Goal: Task Accomplishment & Management: Manage account settings

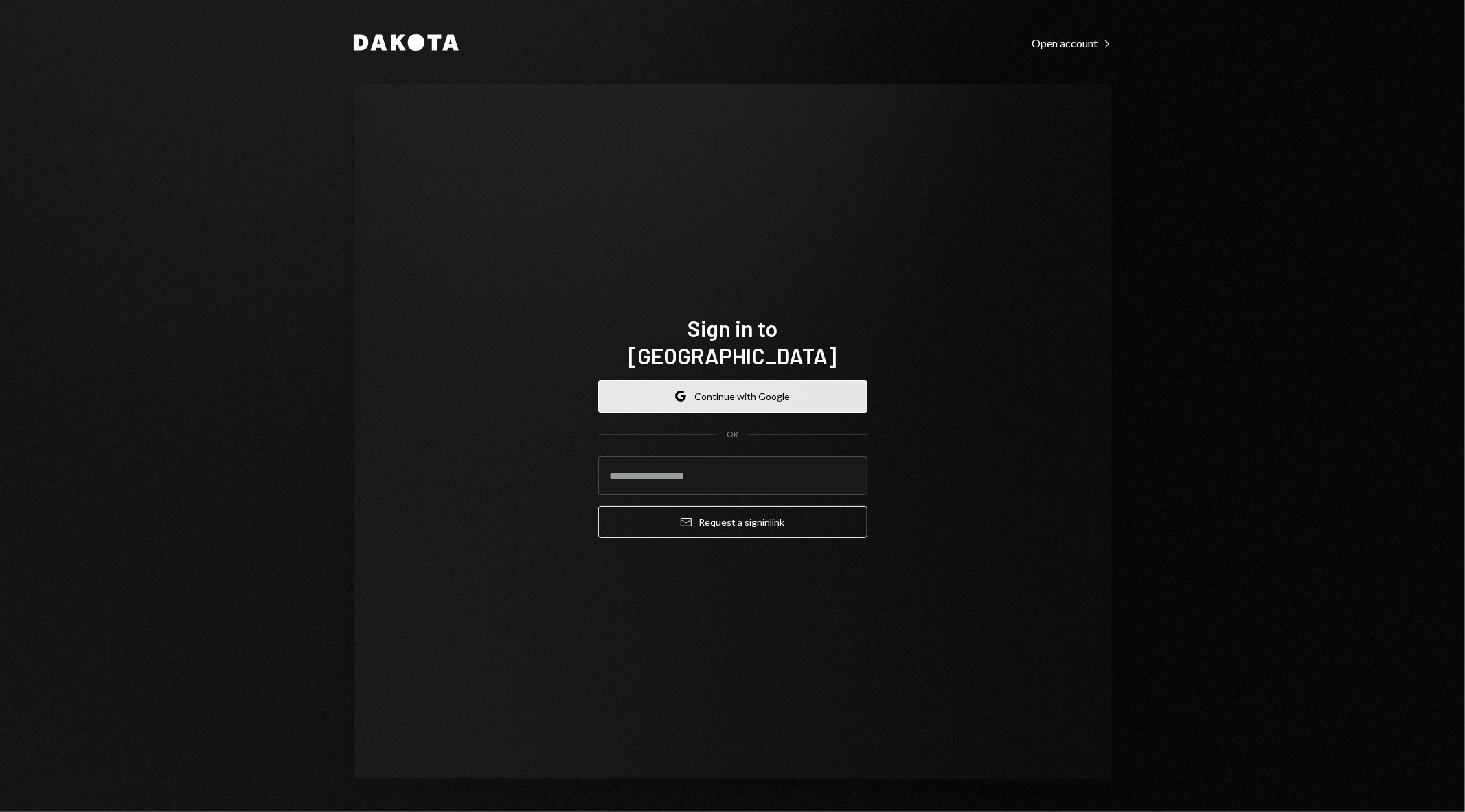
click at [751, 384] on button "Google Continue with Google" at bounding box center [732, 396] width 269 height 32
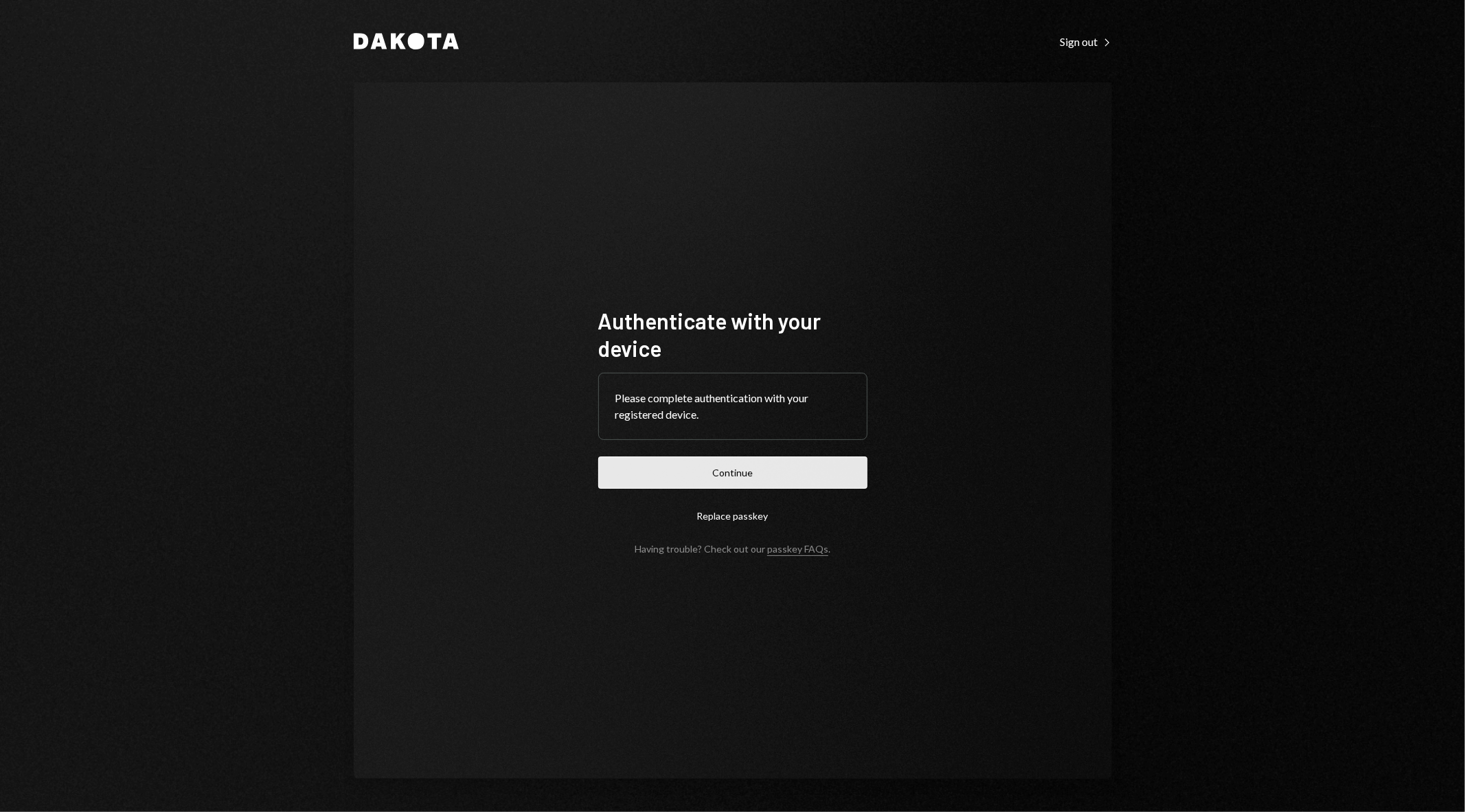
click at [718, 473] on button "Continue" at bounding box center [732, 473] width 269 height 32
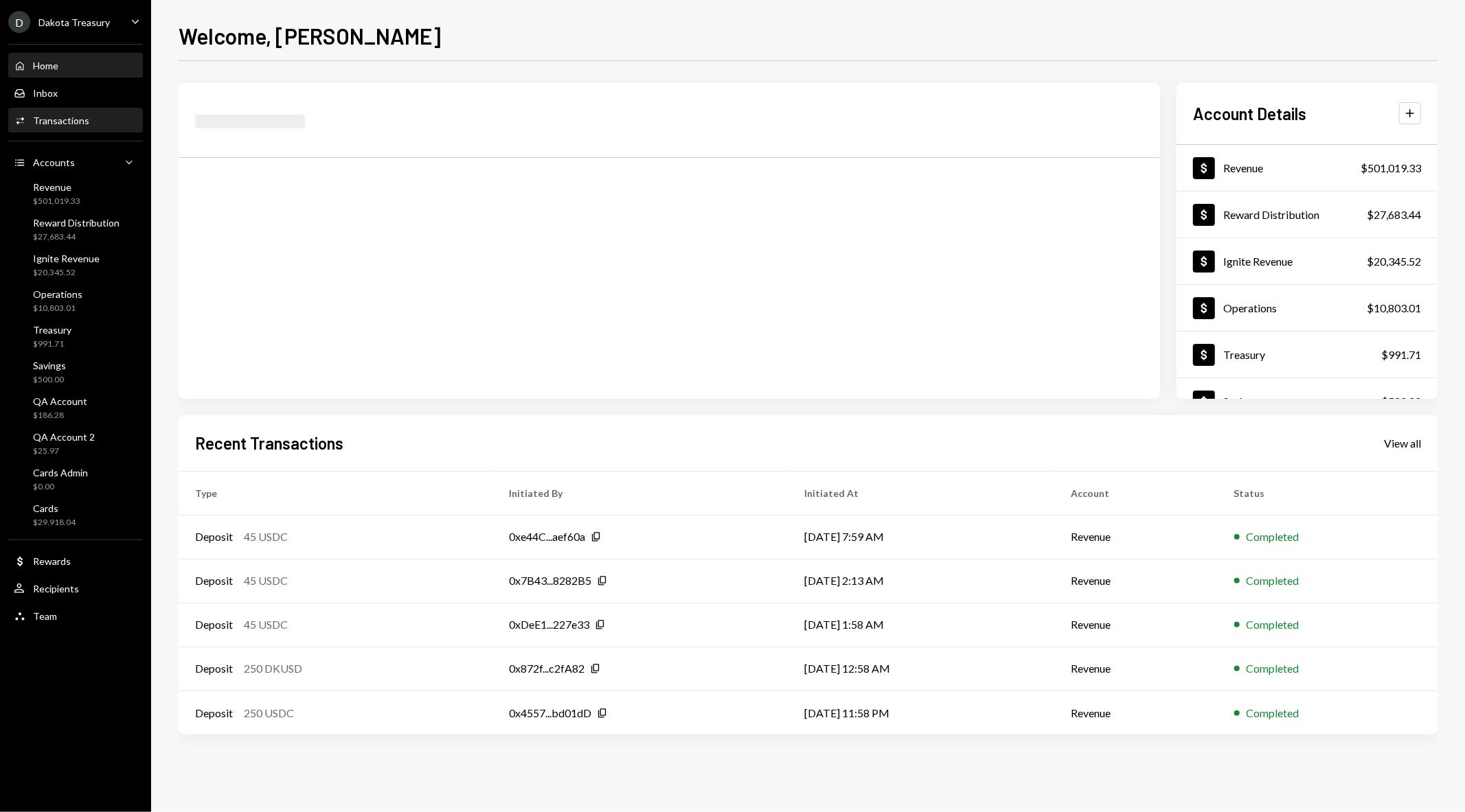
click at [64, 122] on div "Transactions" at bounding box center [61, 121] width 56 height 12
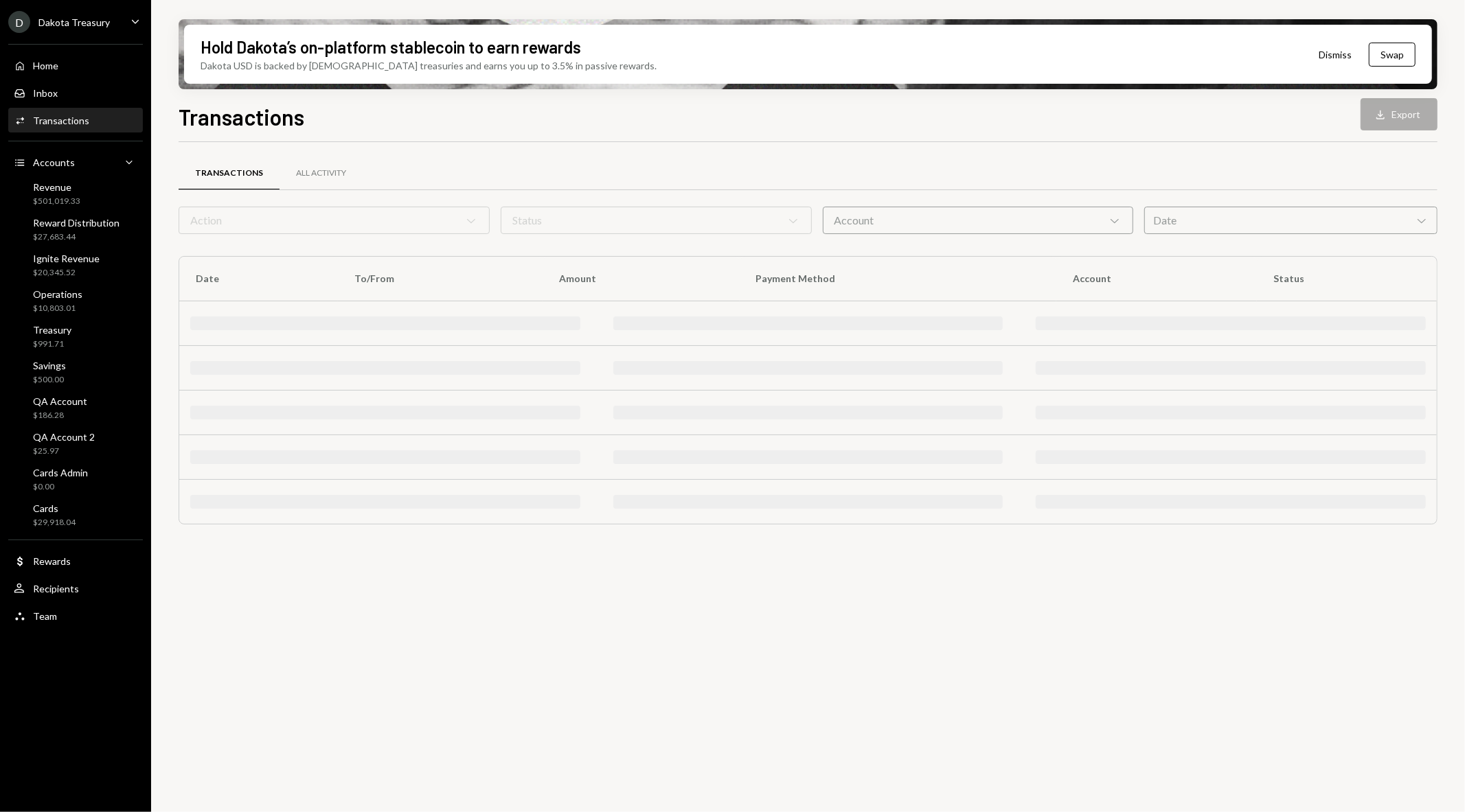
click at [101, 21] on div "Dakota Treasury" at bounding box center [74, 22] width 72 height 12
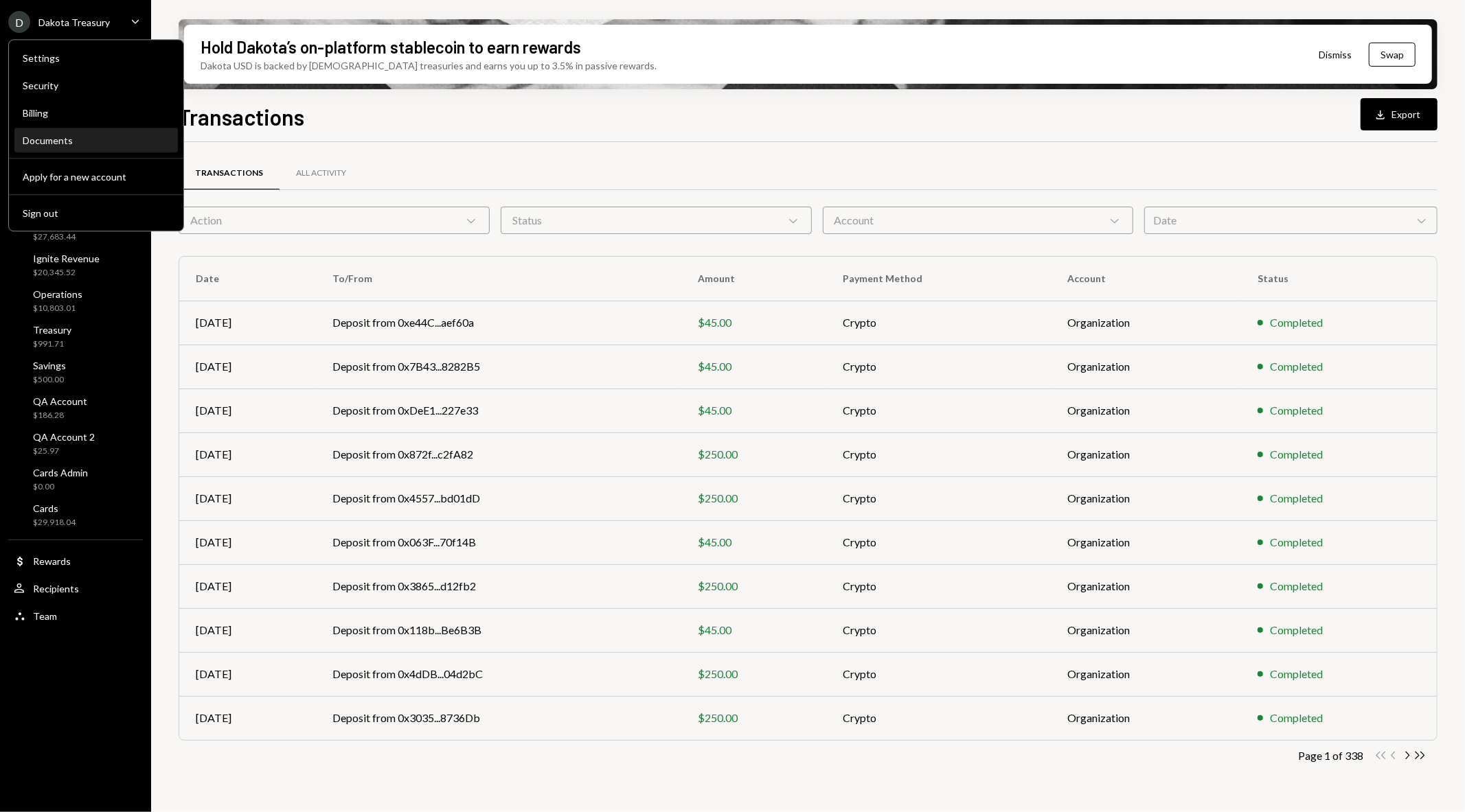
click at [60, 134] on div "Documents" at bounding box center [96, 140] width 147 height 12
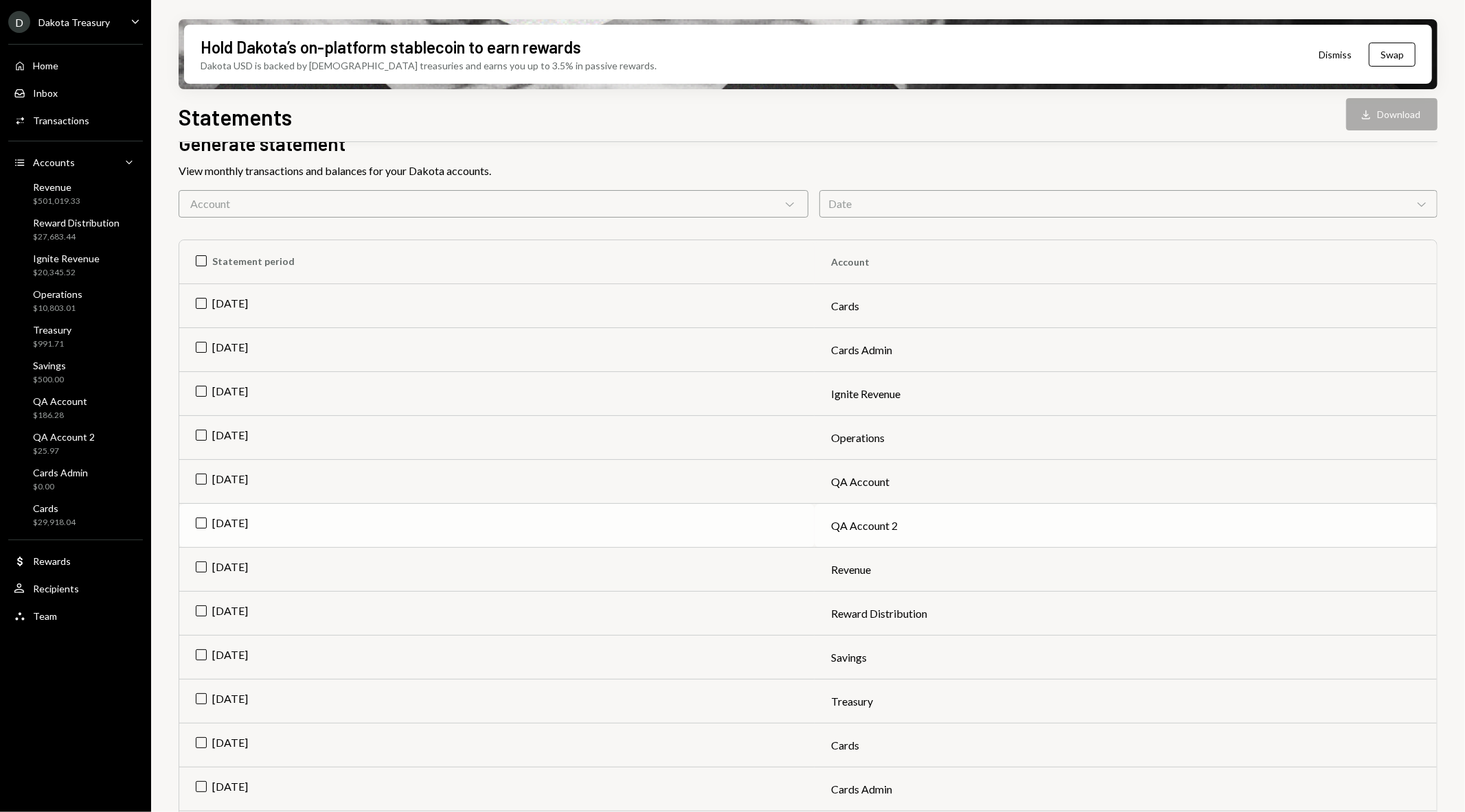
scroll to position [153, 0]
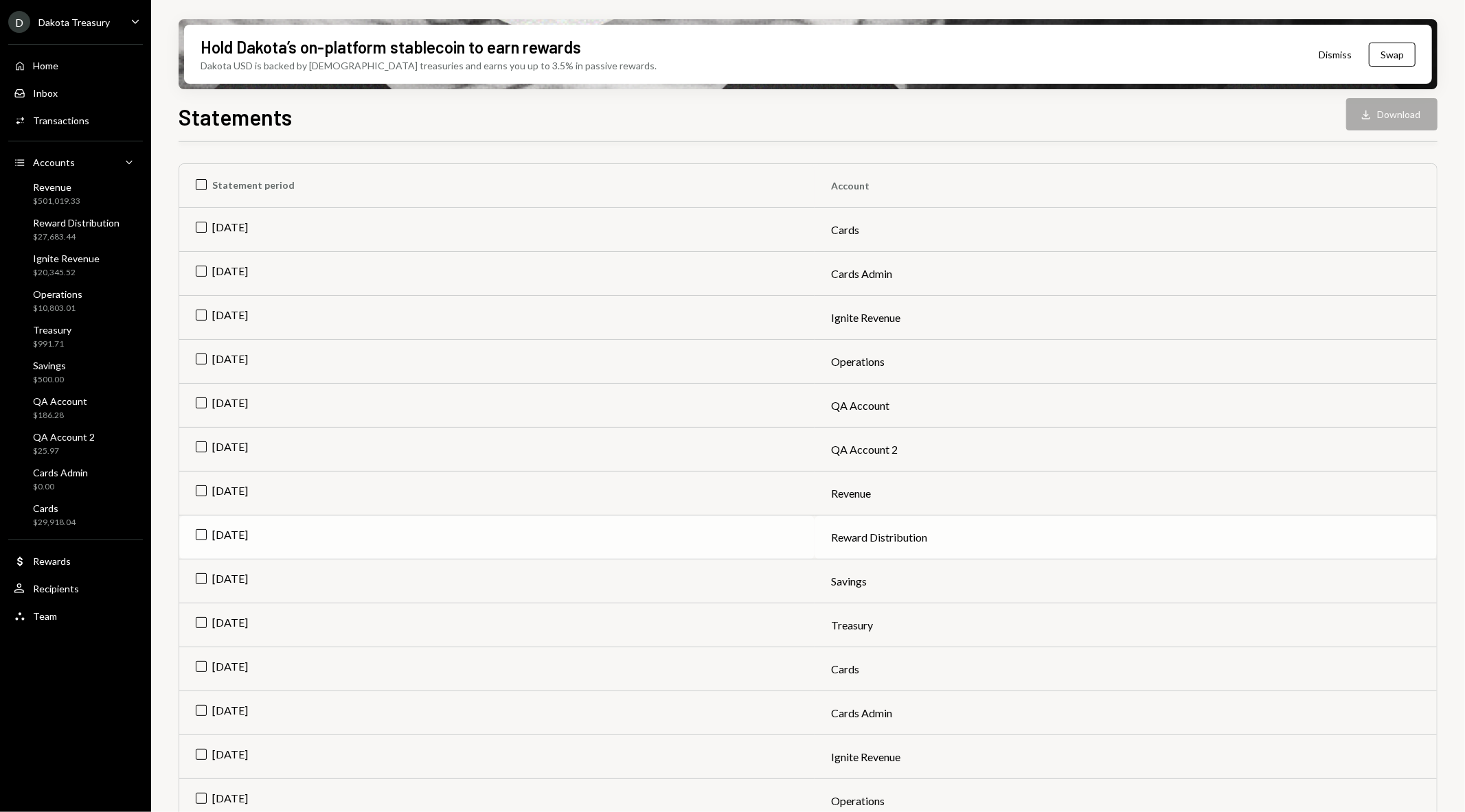
click at [191, 529] on td "[DATE]" at bounding box center [497, 537] width 635 height 44
click at [1389, 112] on button "Download Download" at bounding box center [1392, 114] width 92 height 32
click at [195, 527] on td "Check [DATE]" at bounding box center [497, 537] width 635 height 44
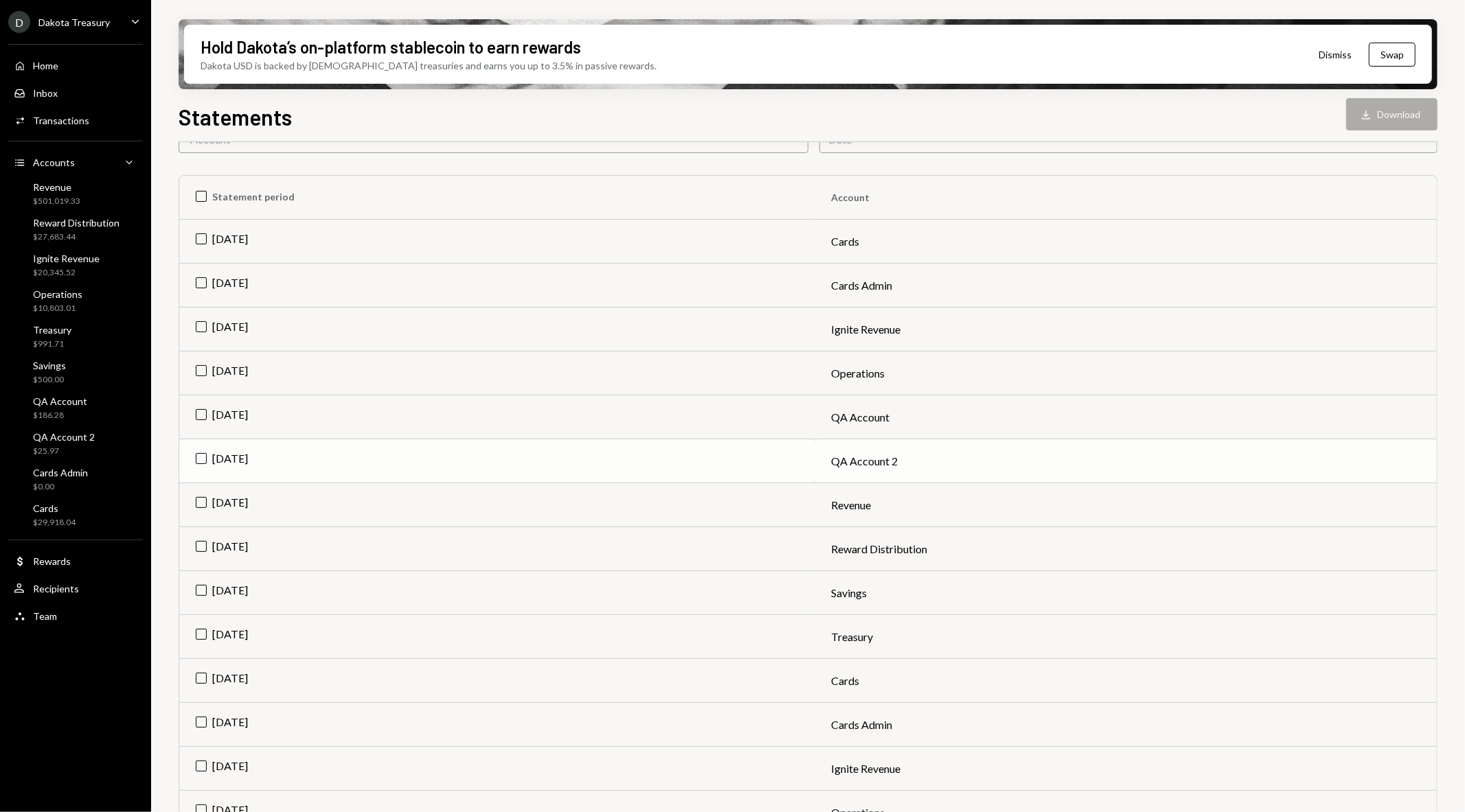
scroll to position [0, 0]
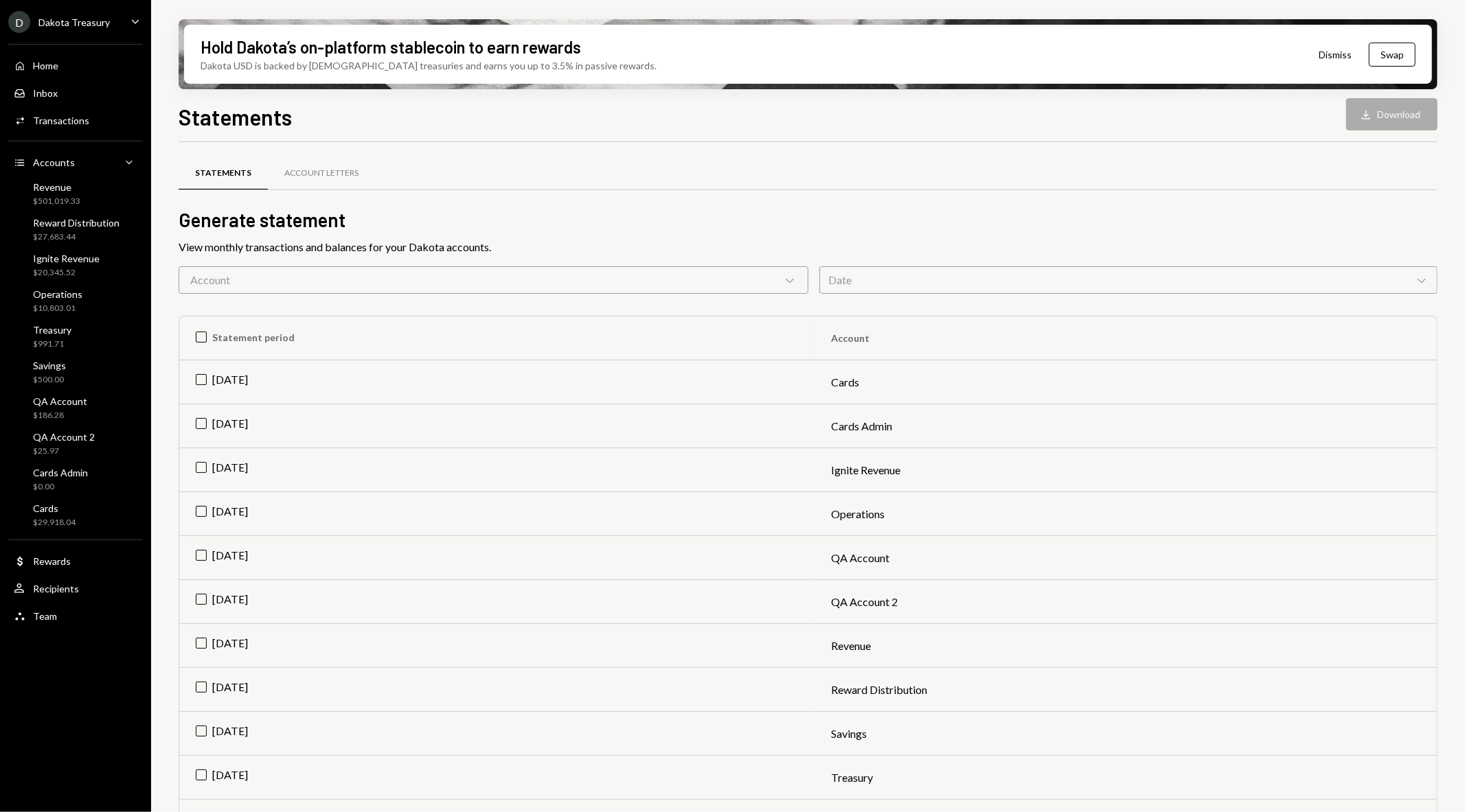
click at [81, 25] on div "Dakota Treasury" at bounding box center [74, 22] width 72 height 12
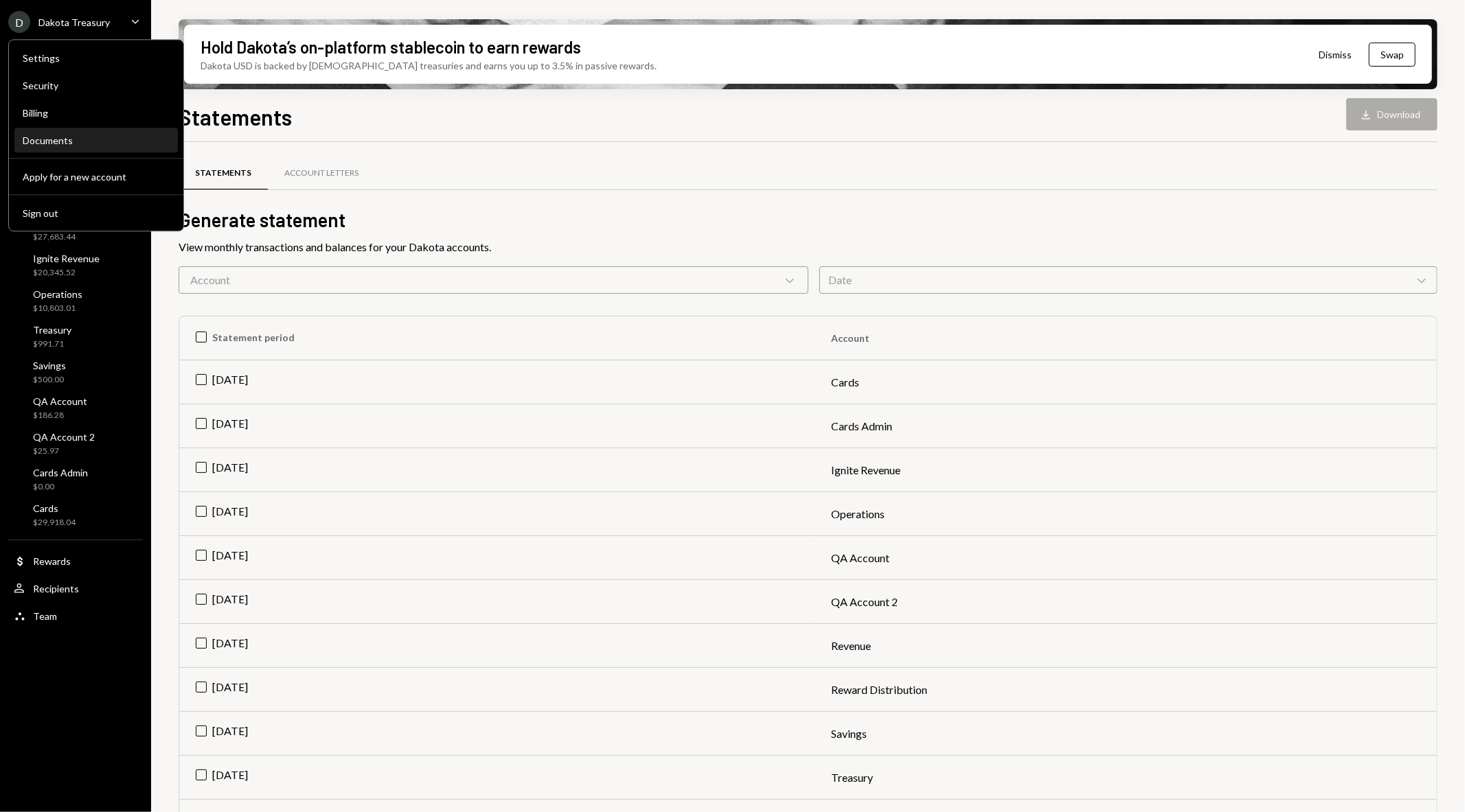
click at [92, 135] on div "Documents" at bounding box center [96, 140] width 147 height 12
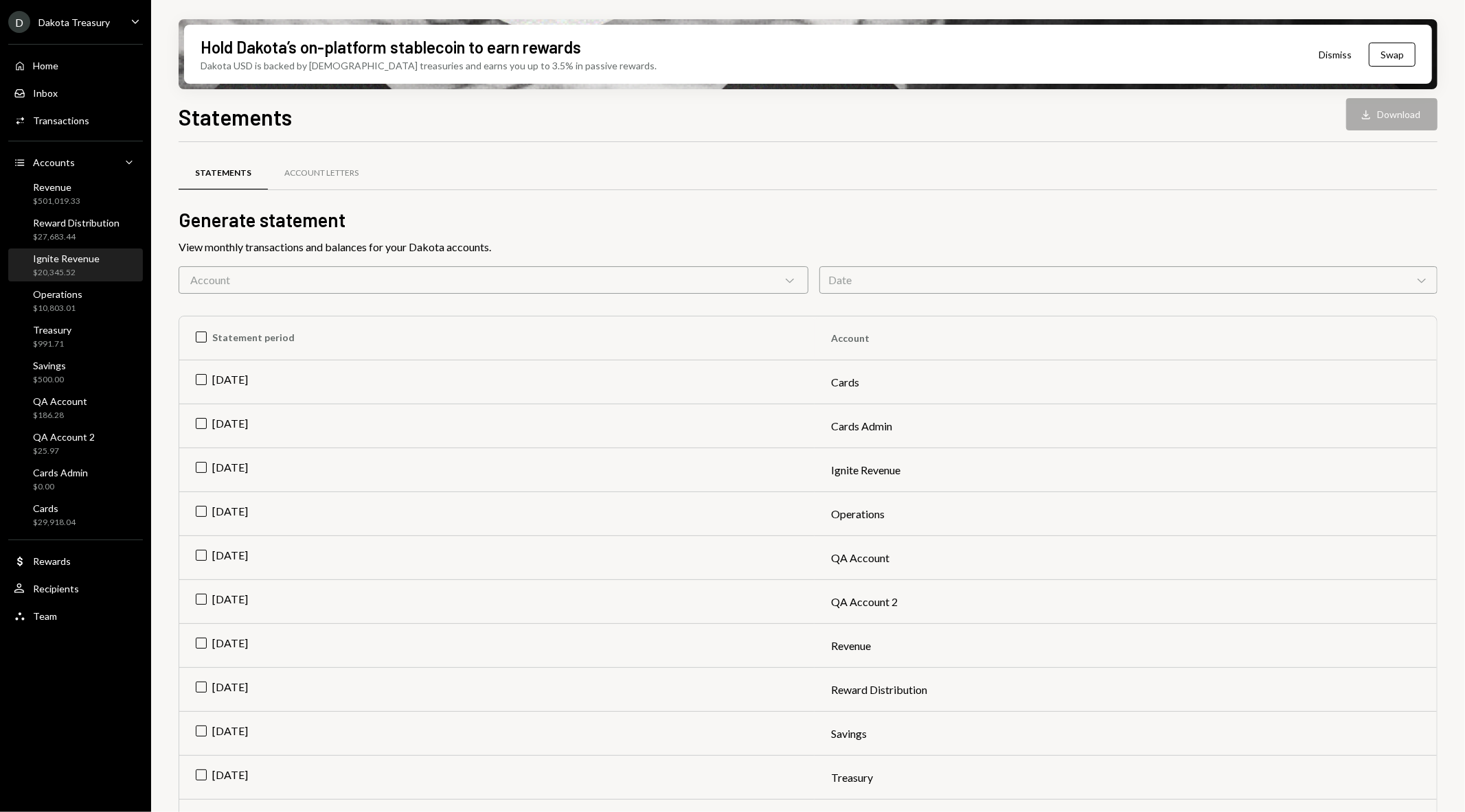
click at [27, 275] on div "Ignite Revenue $20,345.52" at bounding box center [56, 265] width 86 height 26
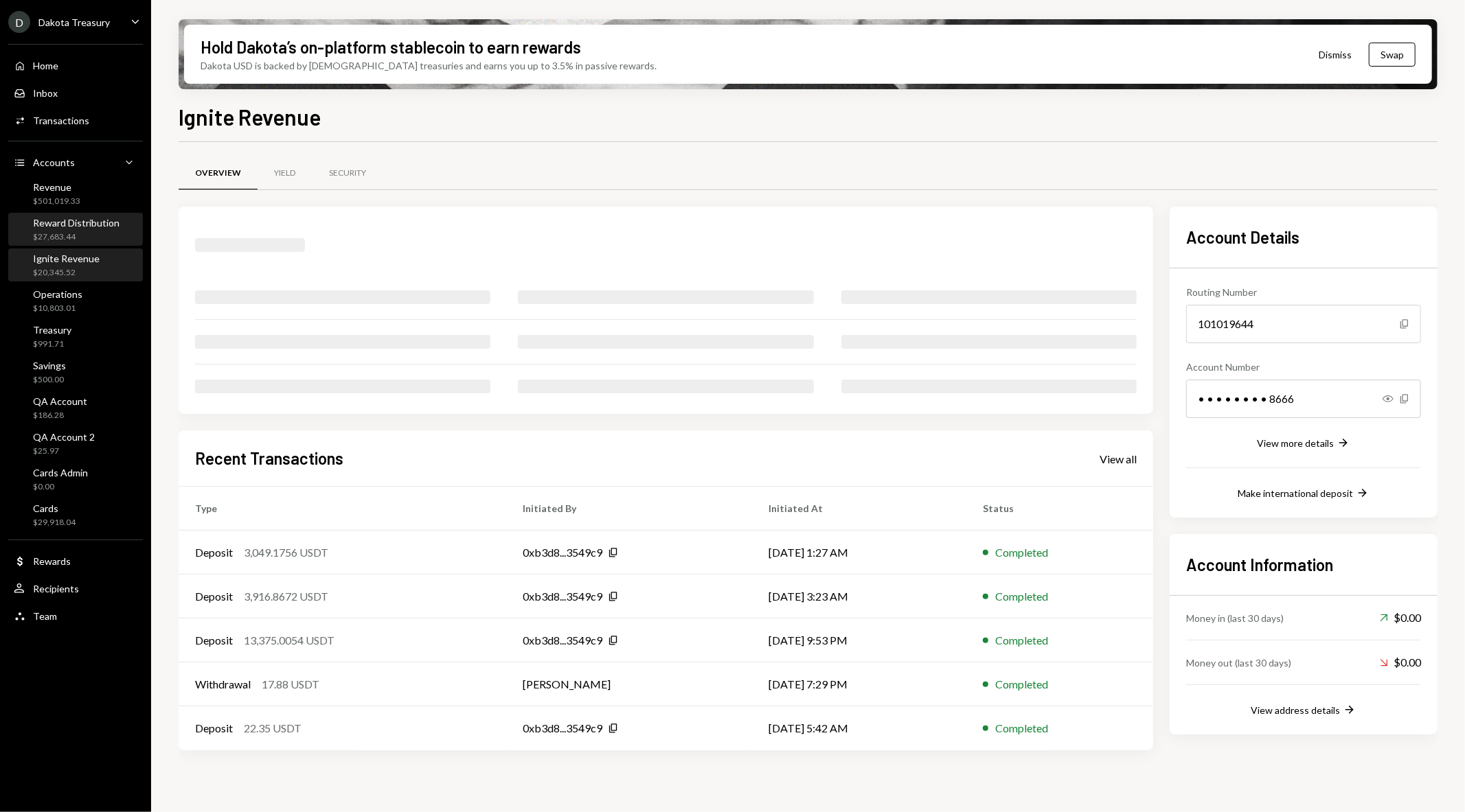
click at [68, 219] on div "Reward Distribution" at bounding box center [76, 223] width 87 height 12
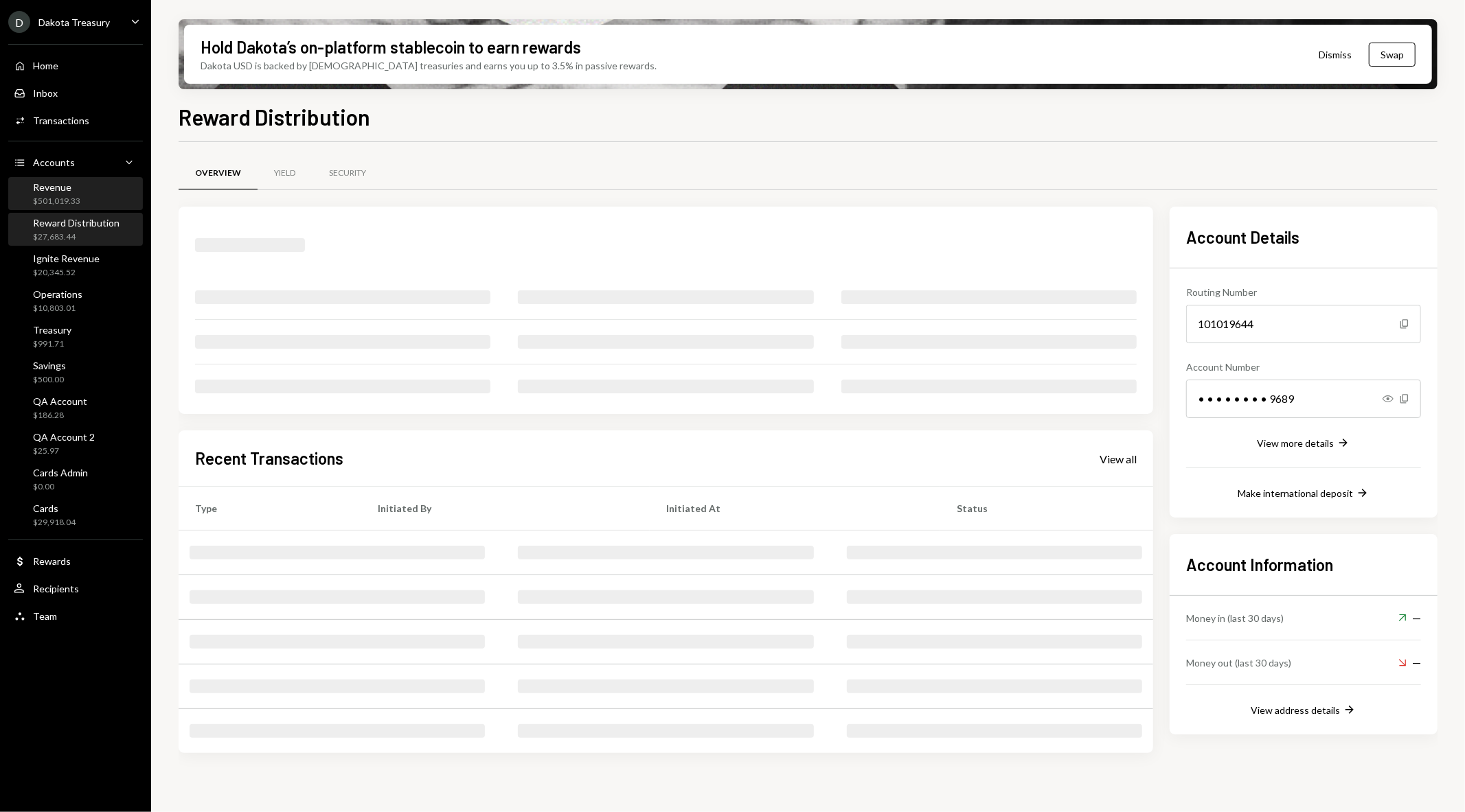
click at [68, 195] on div "$501,019.33" at bounding box center [56, 201] width 47 height 12
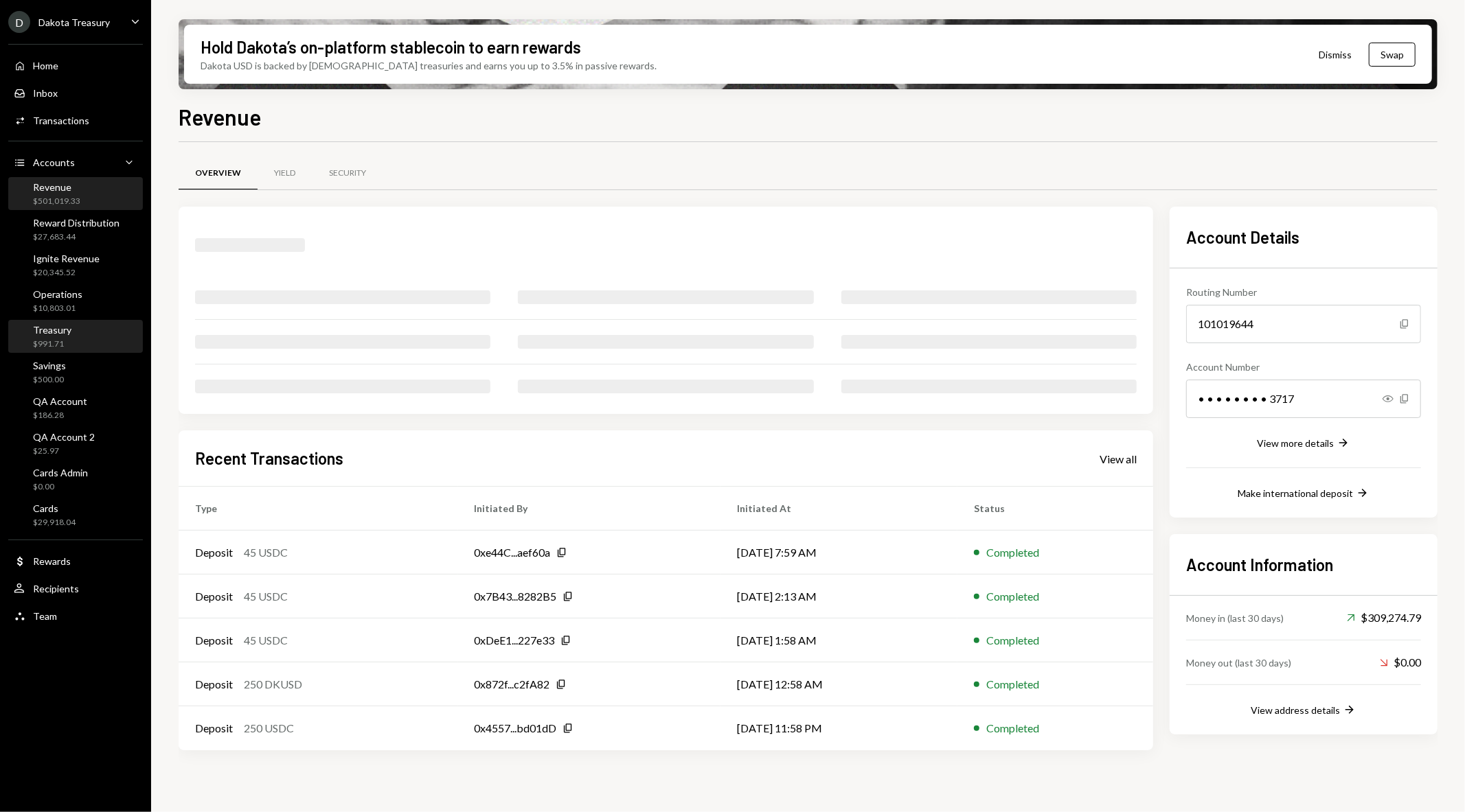
click at [72, 349] on div "Treasury $991.71" at bounding box center [76, 337] width 124 height 31
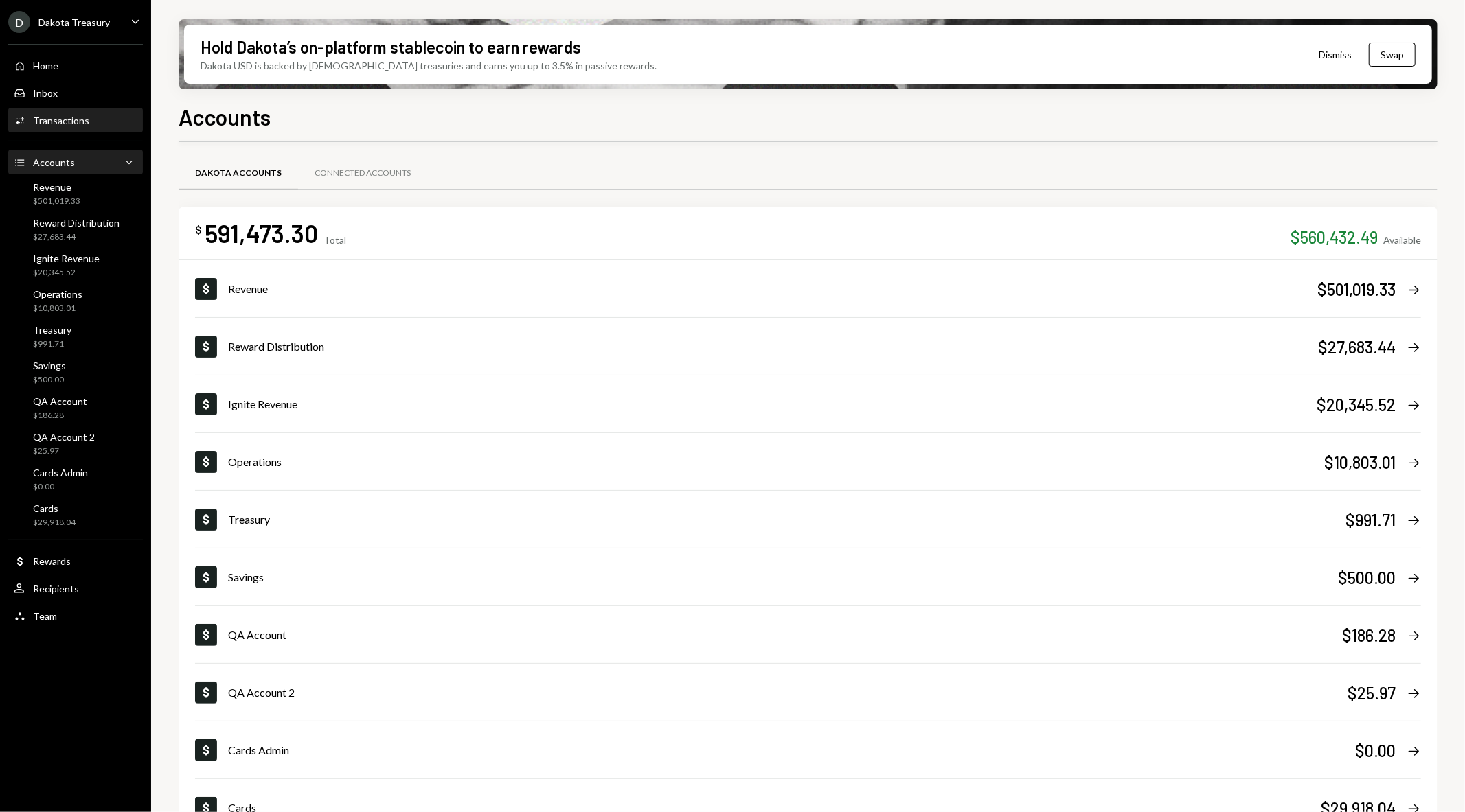
scroll to position [35, 0]
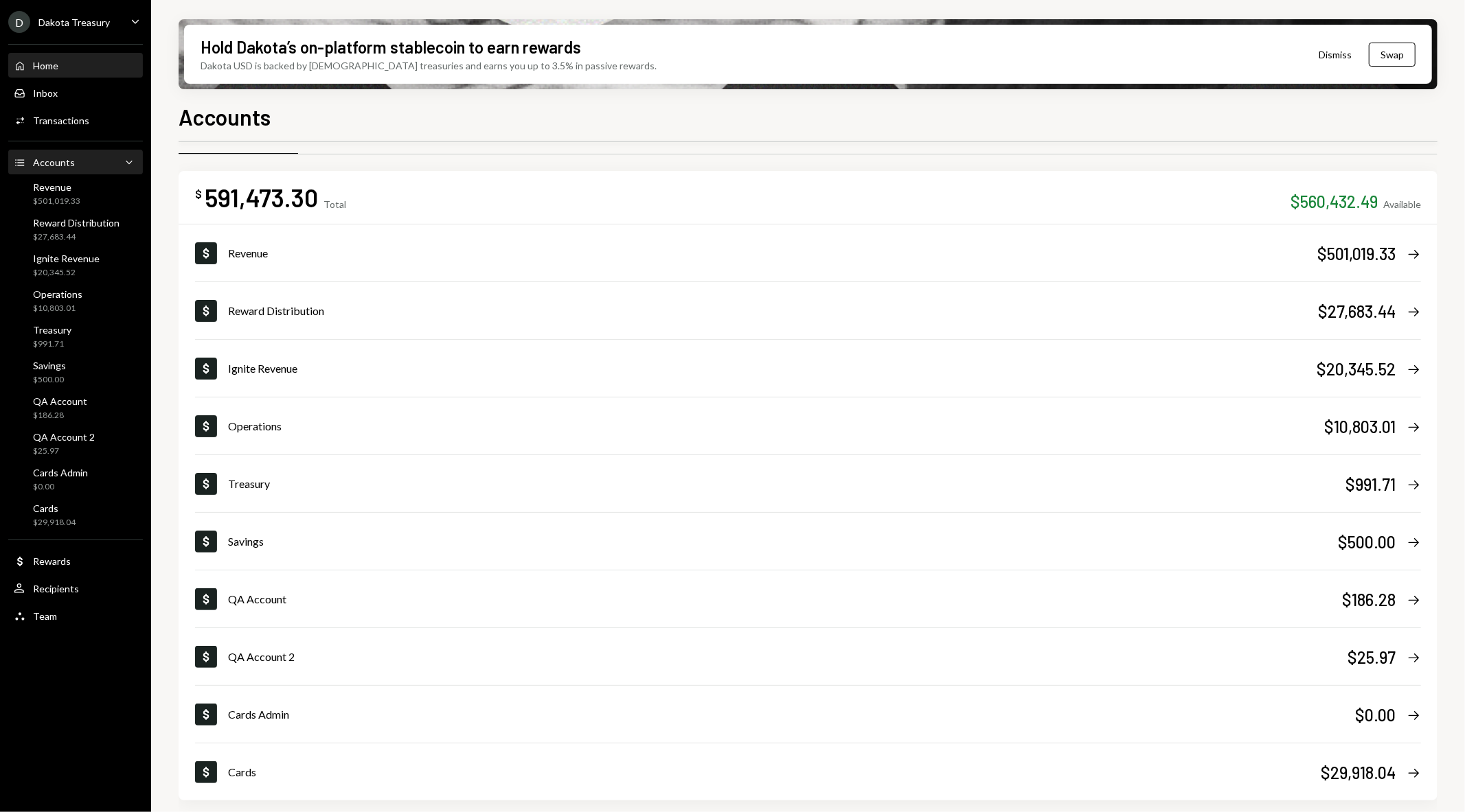
click at [49, 59] on div "Home" at bounding box center [46, 65] width 26 height 12
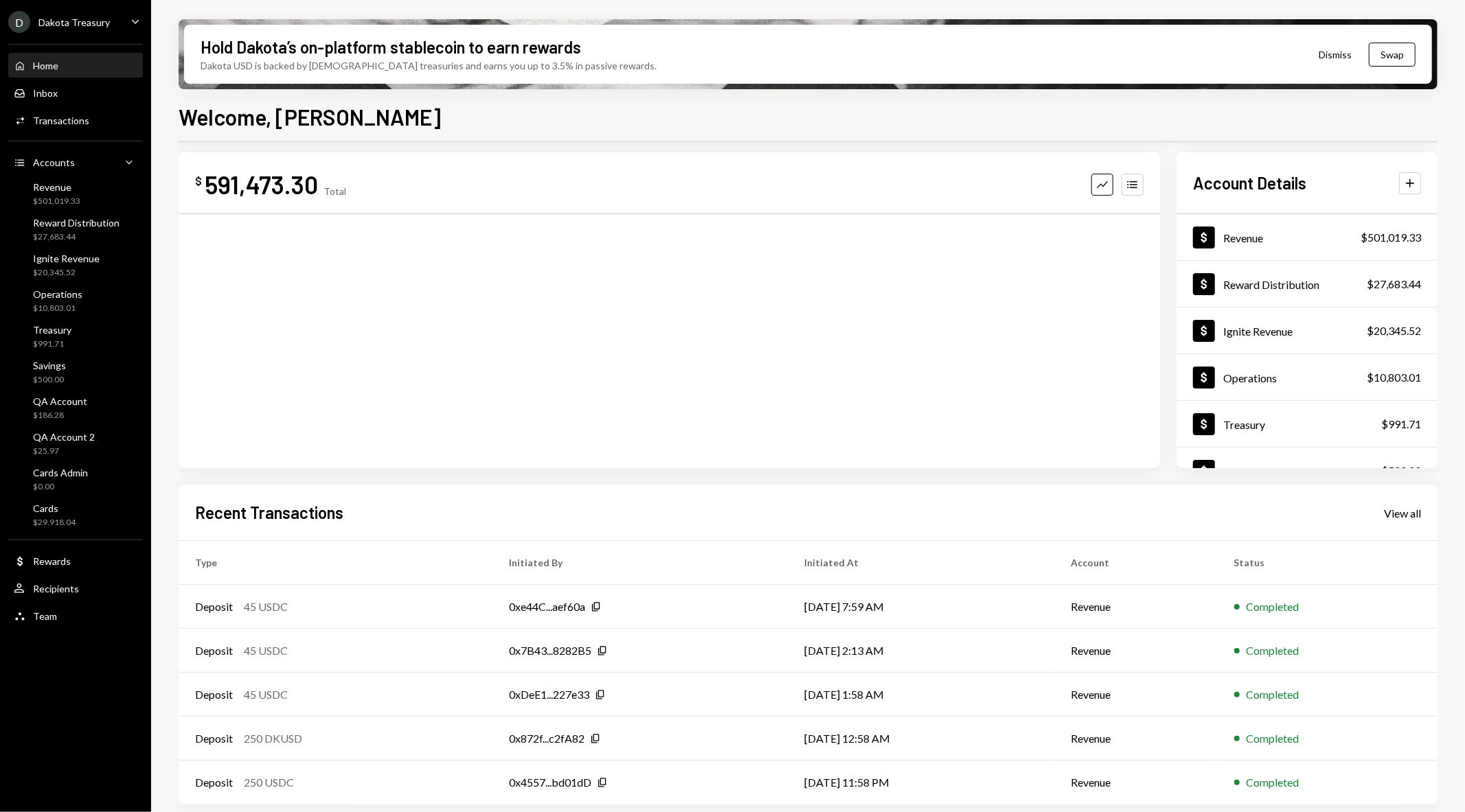
scroll to position [15, 0]
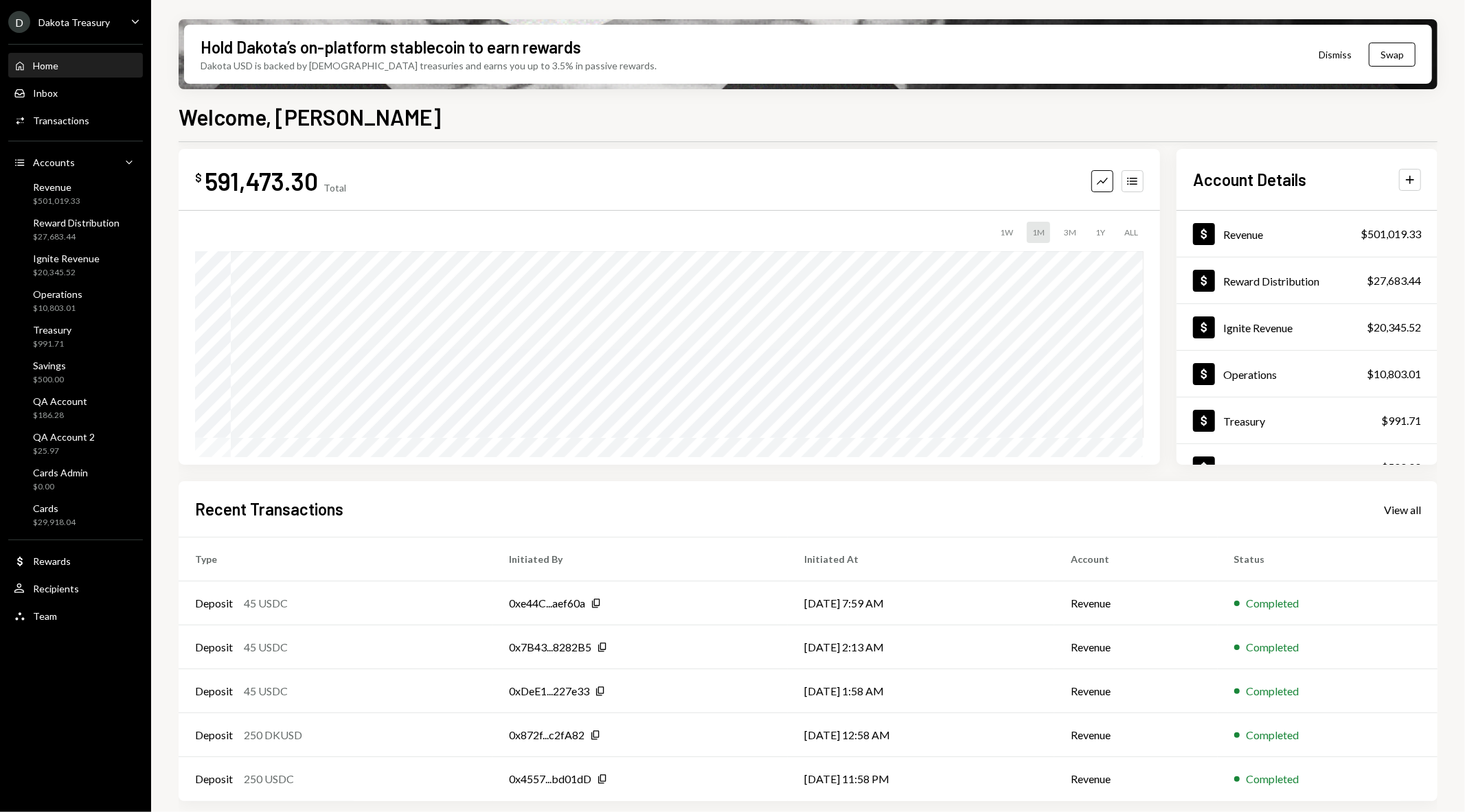
click at [64, 25] on div "Dakota Treasury" at bounding box center [74, 22] width 72 height 12
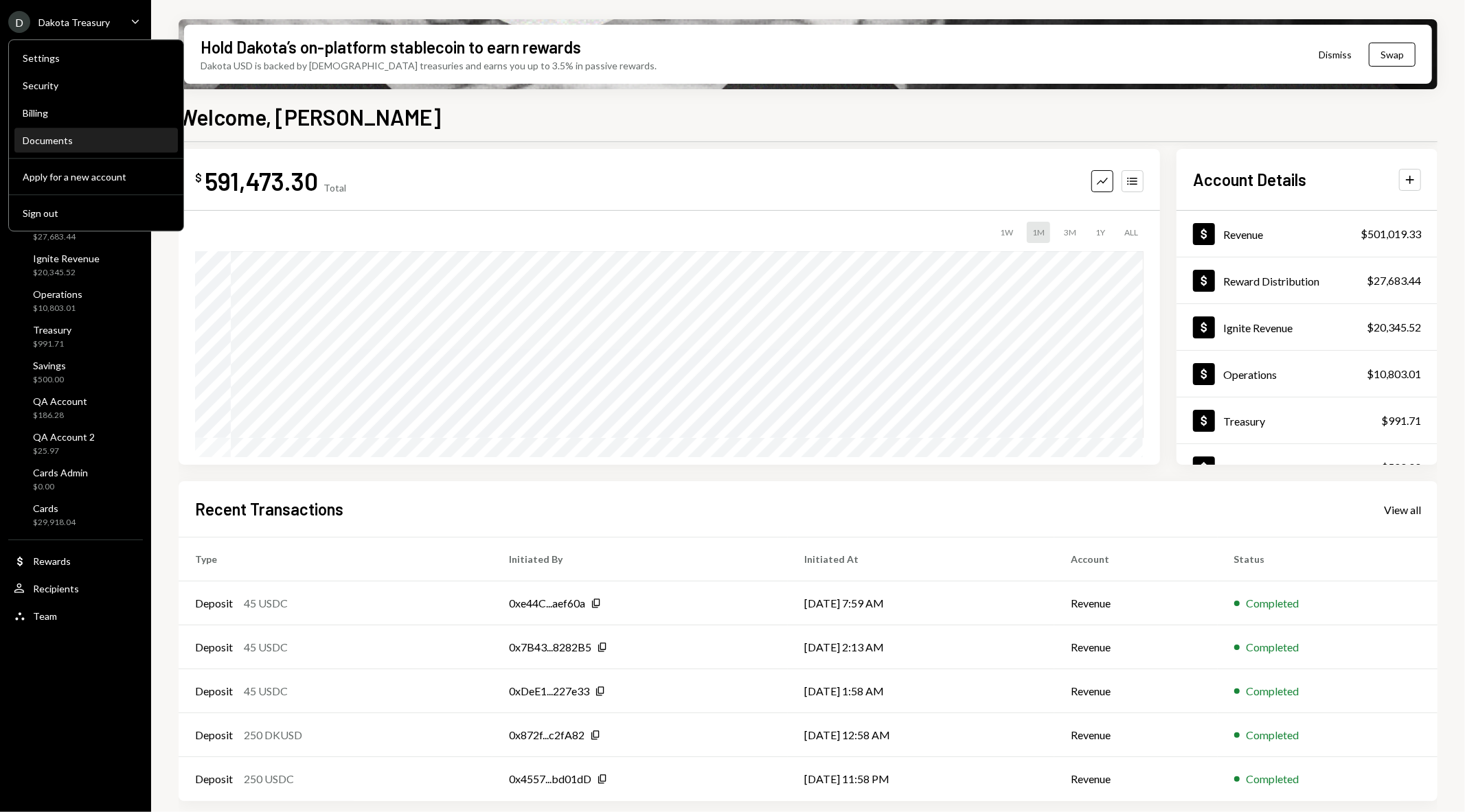
click at [42, 131] on div "Documents" at bounding box center [96, 141] width 147 height 23
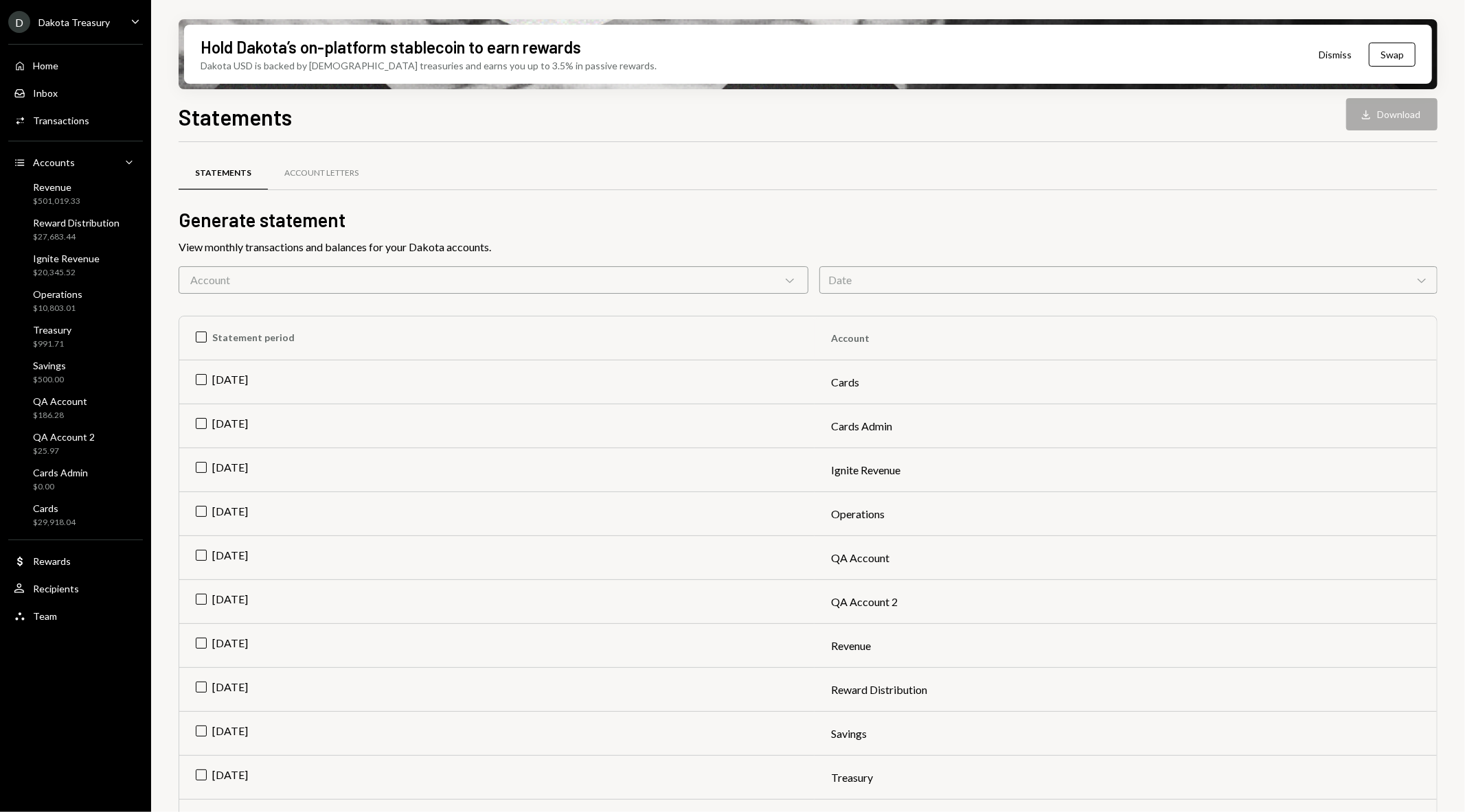
click at [516, 277] on div "Account Chevron Down" at bounding box center [493, 280] width 630 height 27
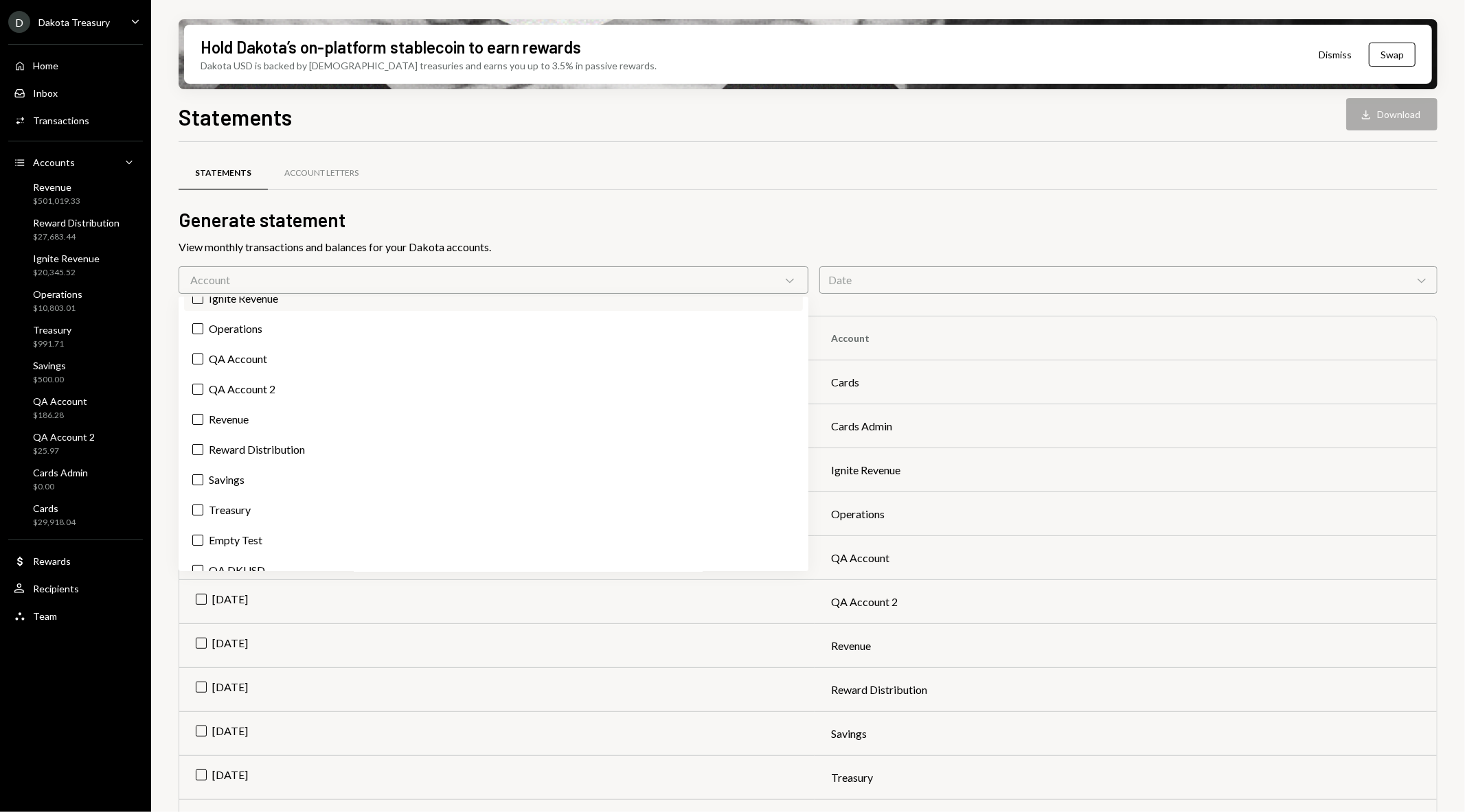
scroll to position [153, 0]
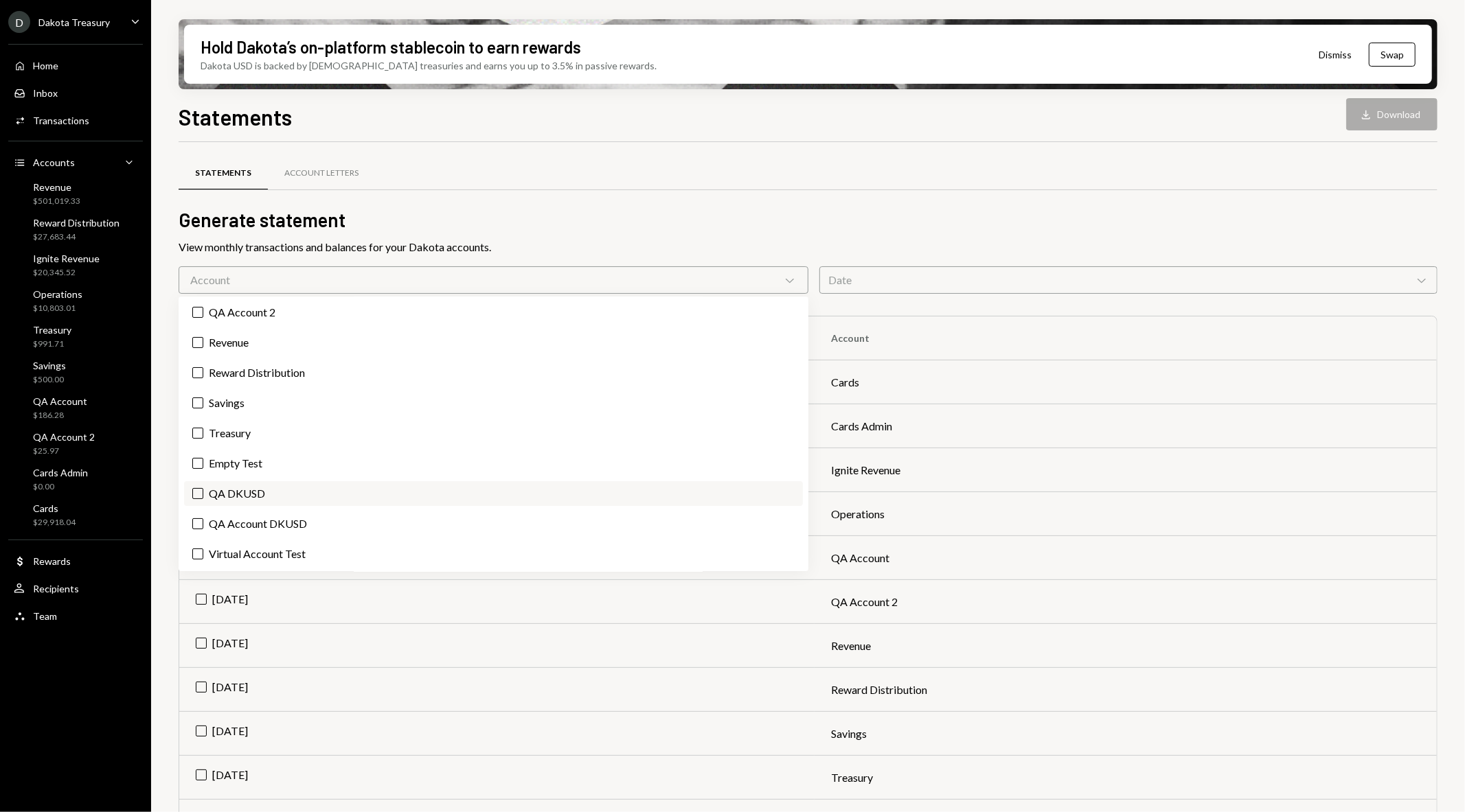
click at [299, 487] on label "QA DKUSD" at bounding box center [494, 494] width 619 height 25
click at [203, 488] on button "QA DKUSD" at bounding box center [198, 494] width 11 height 11
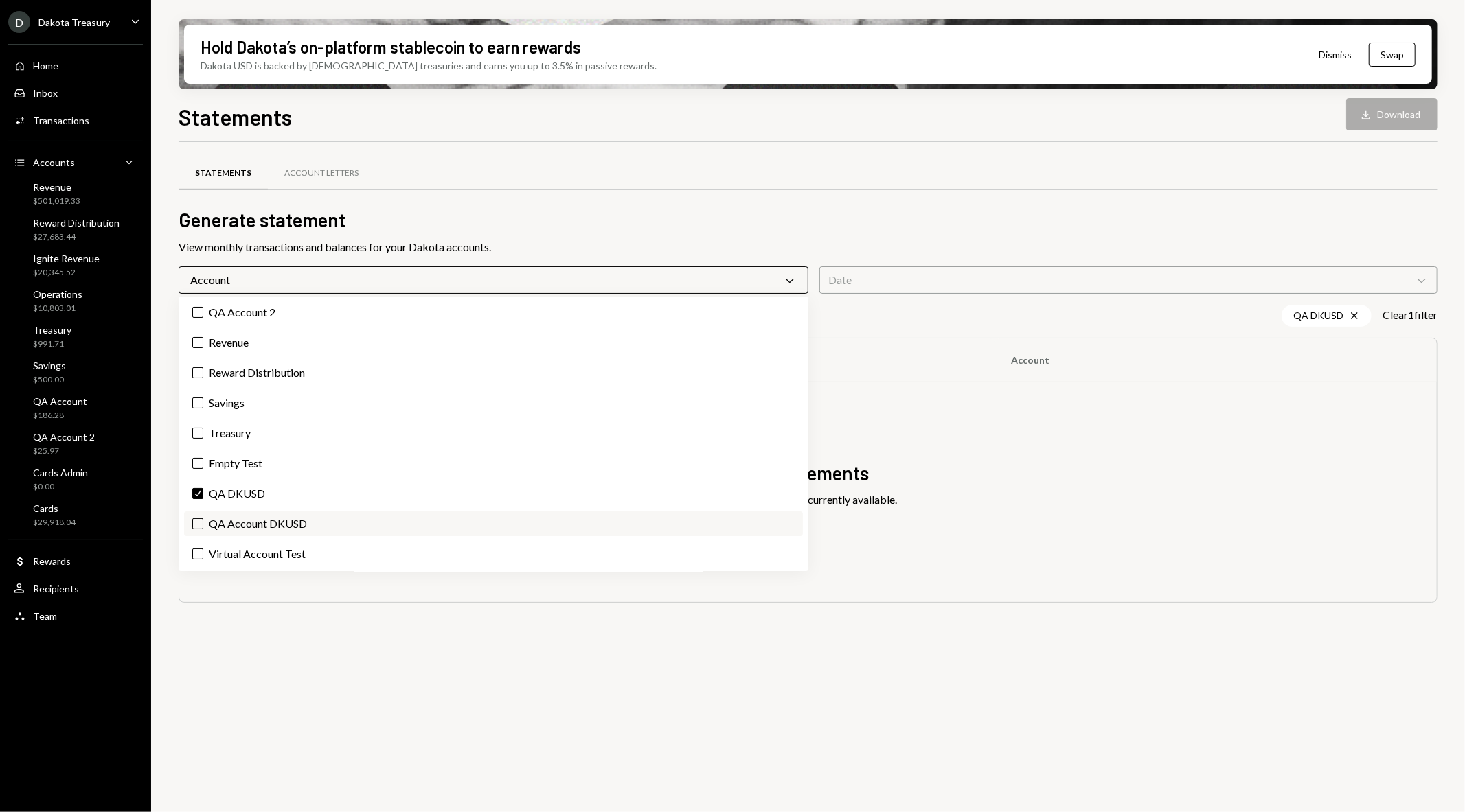
click at [306, 523] on label "QA Account DKUSD" at bounding box center [494, 523] width 619 height 25
click at [203, 523] on button "QA Account DKUSD" at bounding box center [198, 524] width 11 height 11
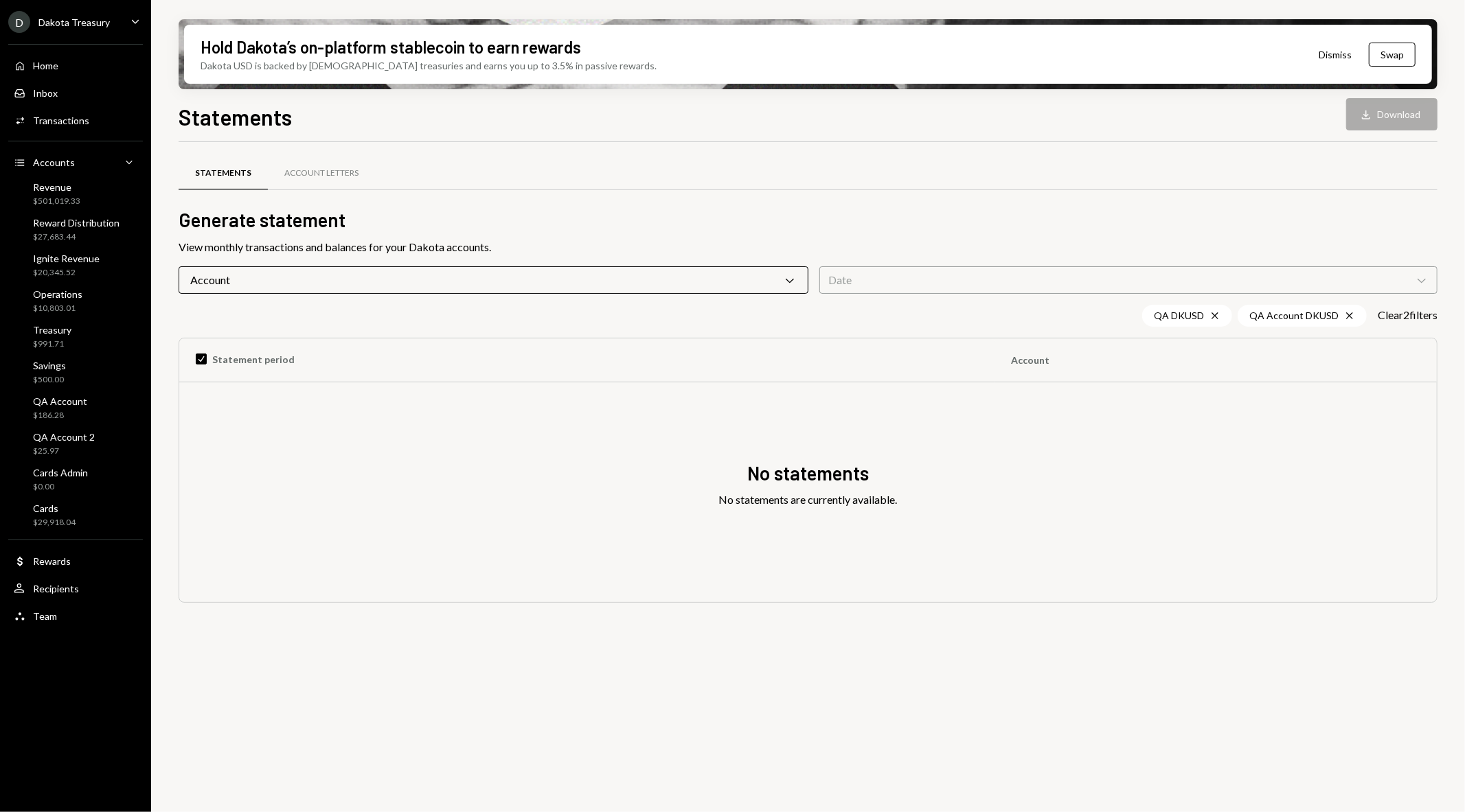
click at [525, 681] on div "Statements Account Letters Generate statement View monthly transactions and bal…" at bounding box center [808, 485] width 1259 height 686
click at [380, 289] on div "Account Chevron Down" at bounding box center [493, 280] width 630 height 27
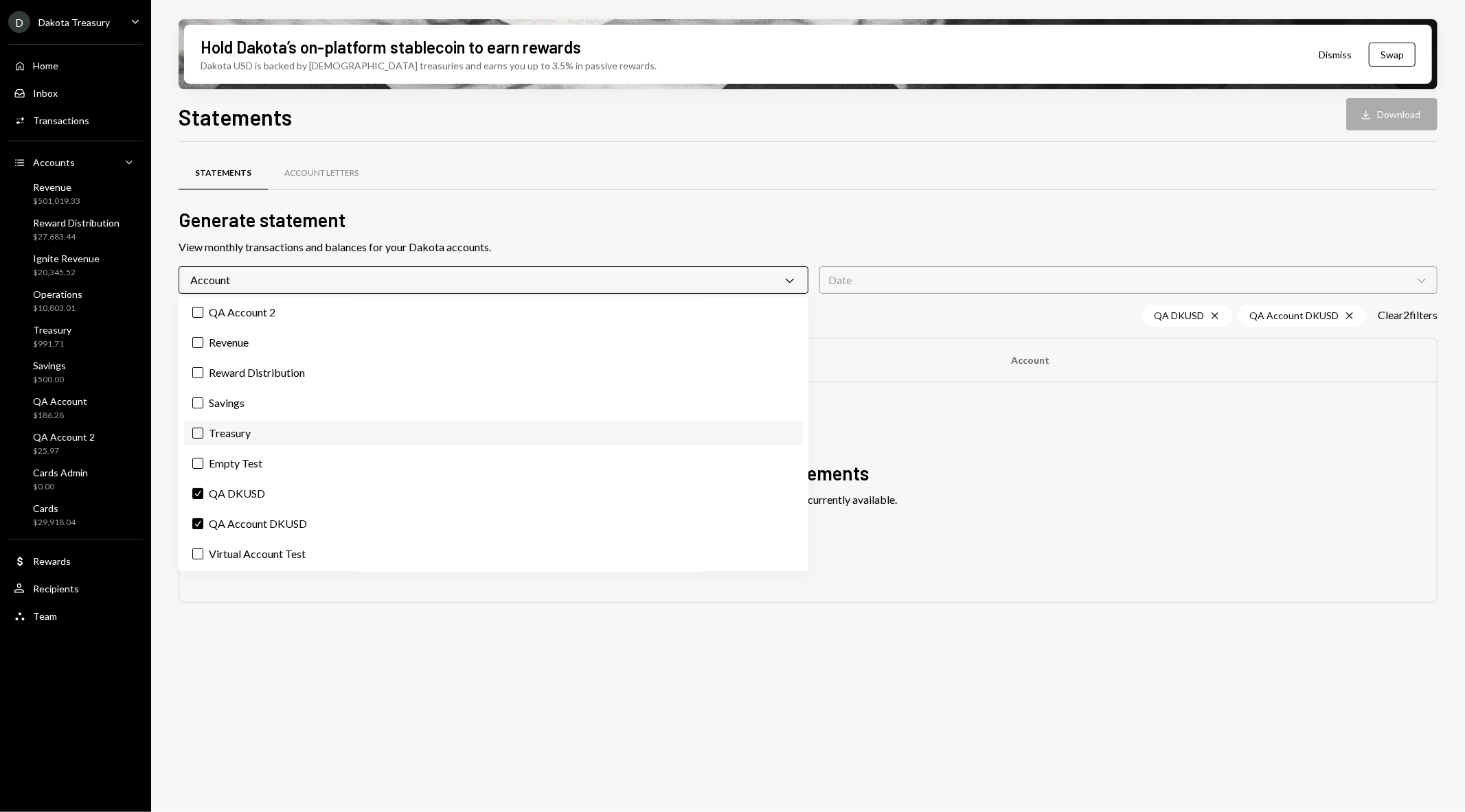
type button "on"
click at [963, 667] on div "Statements Account Letters Generate statement View monthly transactions and bal…" at bounding box center [808, 485] width 1259 height 686
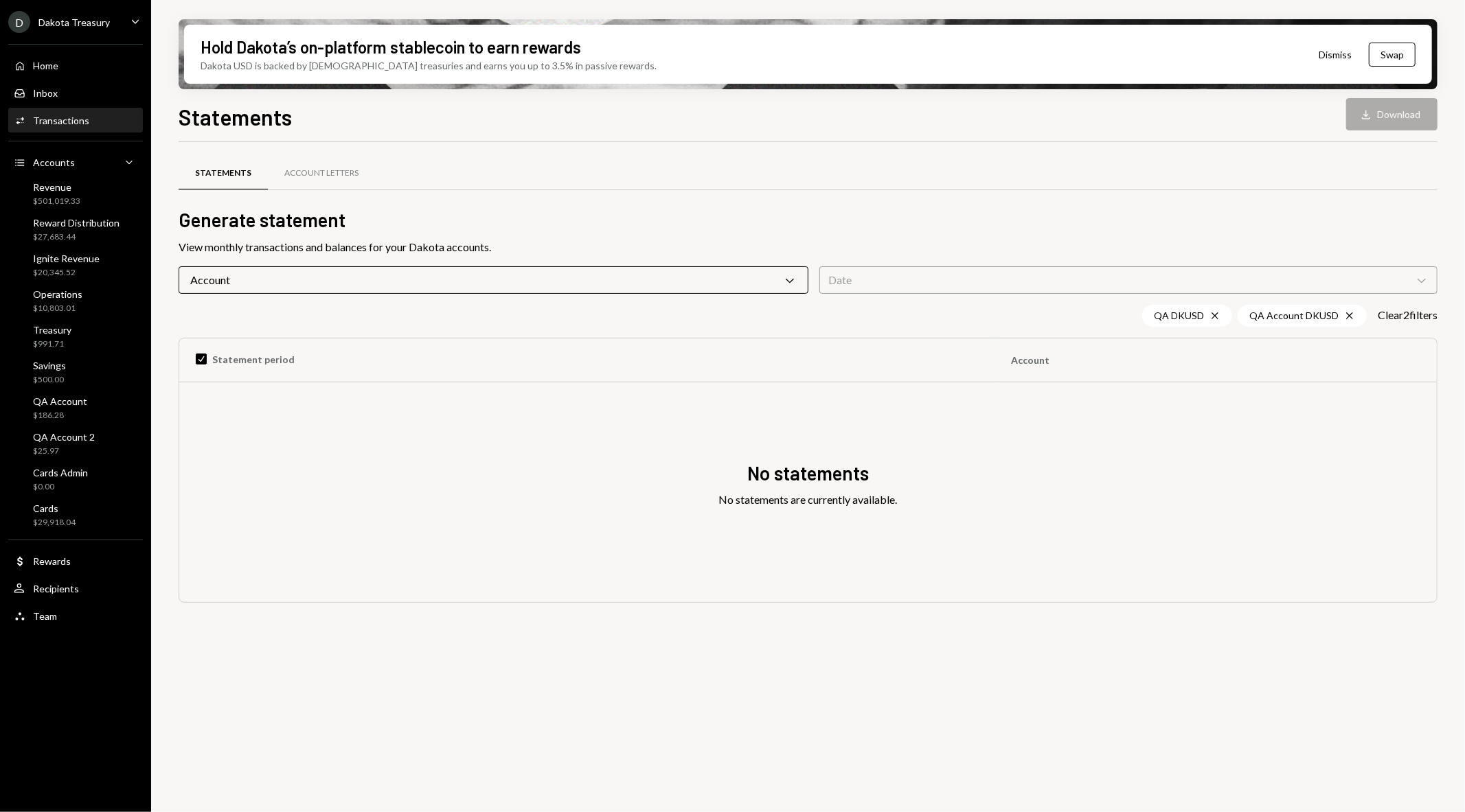
click at [85, 120] on div "Transactions" at bounding box center [61, 121] width 56 height 12
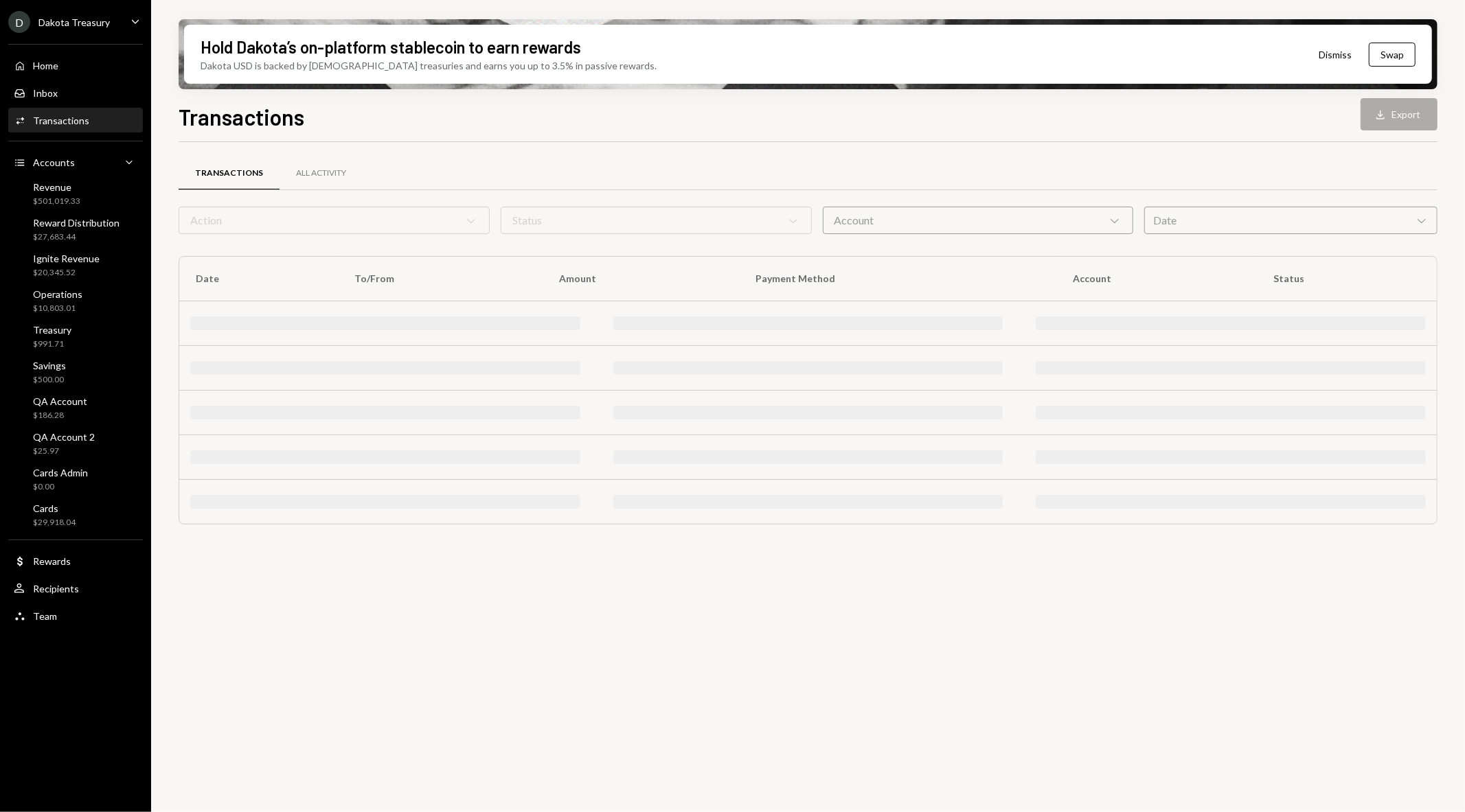
click at [1053, 218] on div "Account Chevron Down" at bounding box center [978, 220] width 311 height 27
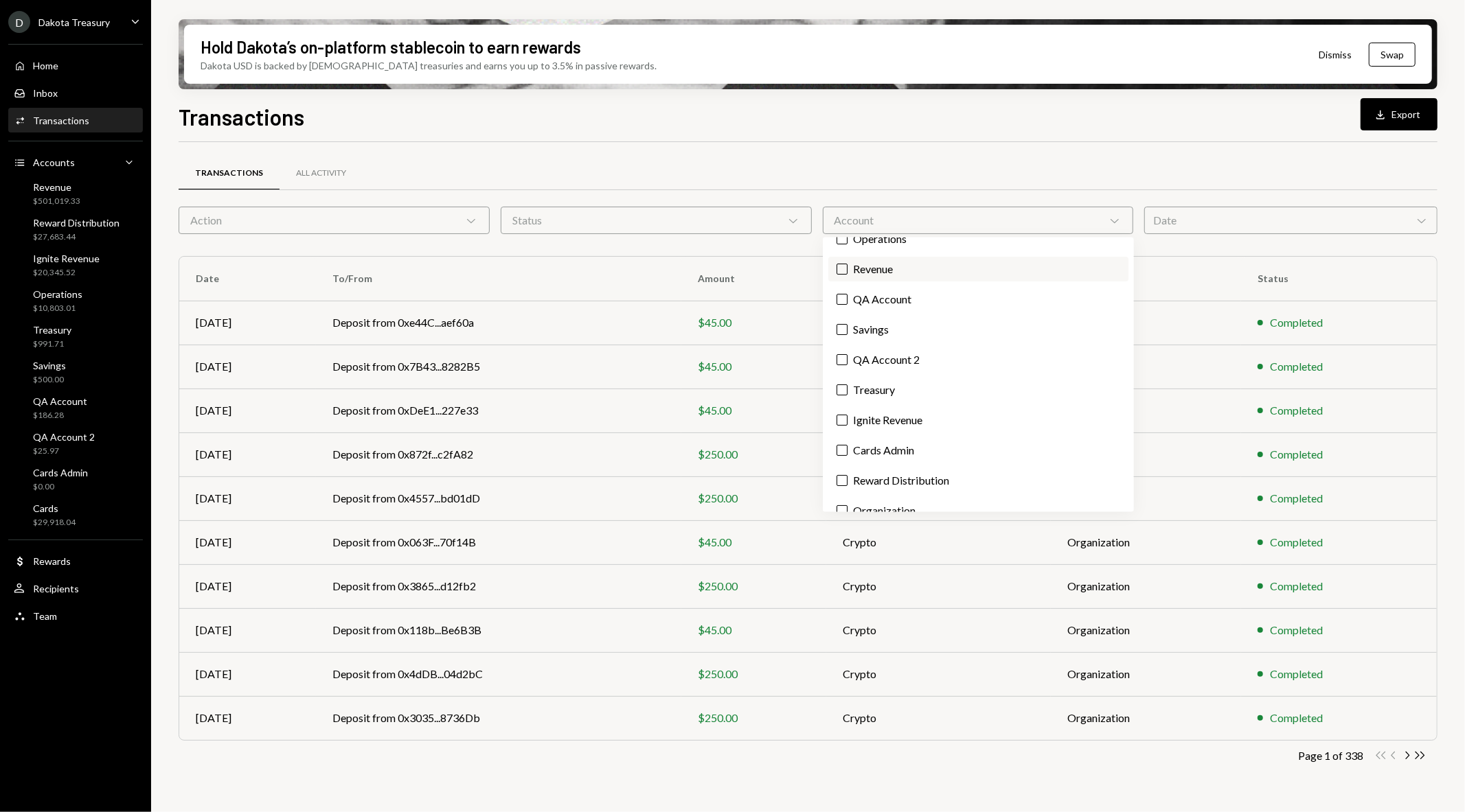
scroll to position [32, 0]
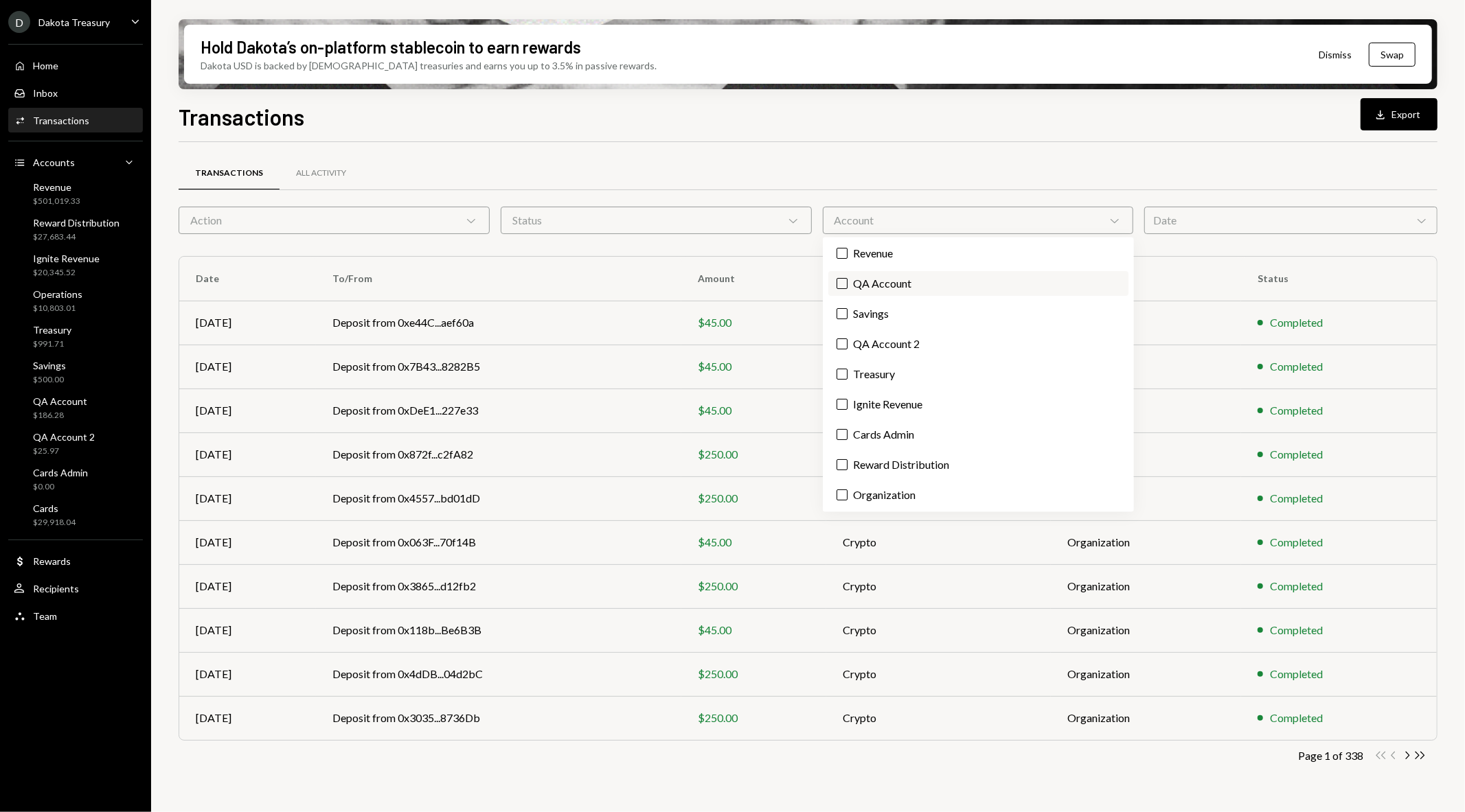
type button "on"
click at [552, 139] on div "Transactions Download Export Transactions All Activity Action Chevron Down Stat…" at bounding box center [808, 497] width 1259 height 793
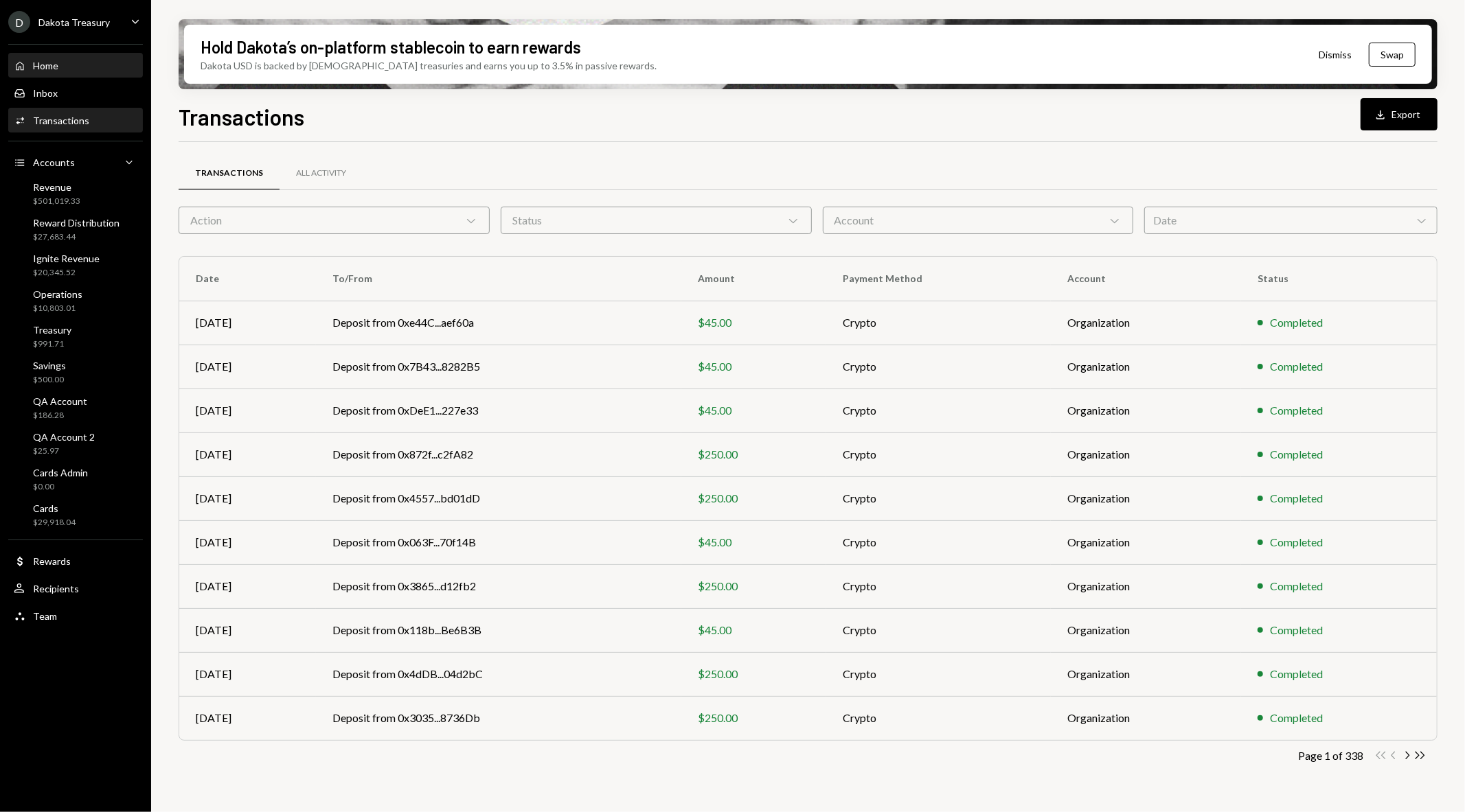
click at [76, 60] on div "Home Home" at bounding box center [76, 65] width 124 height 12
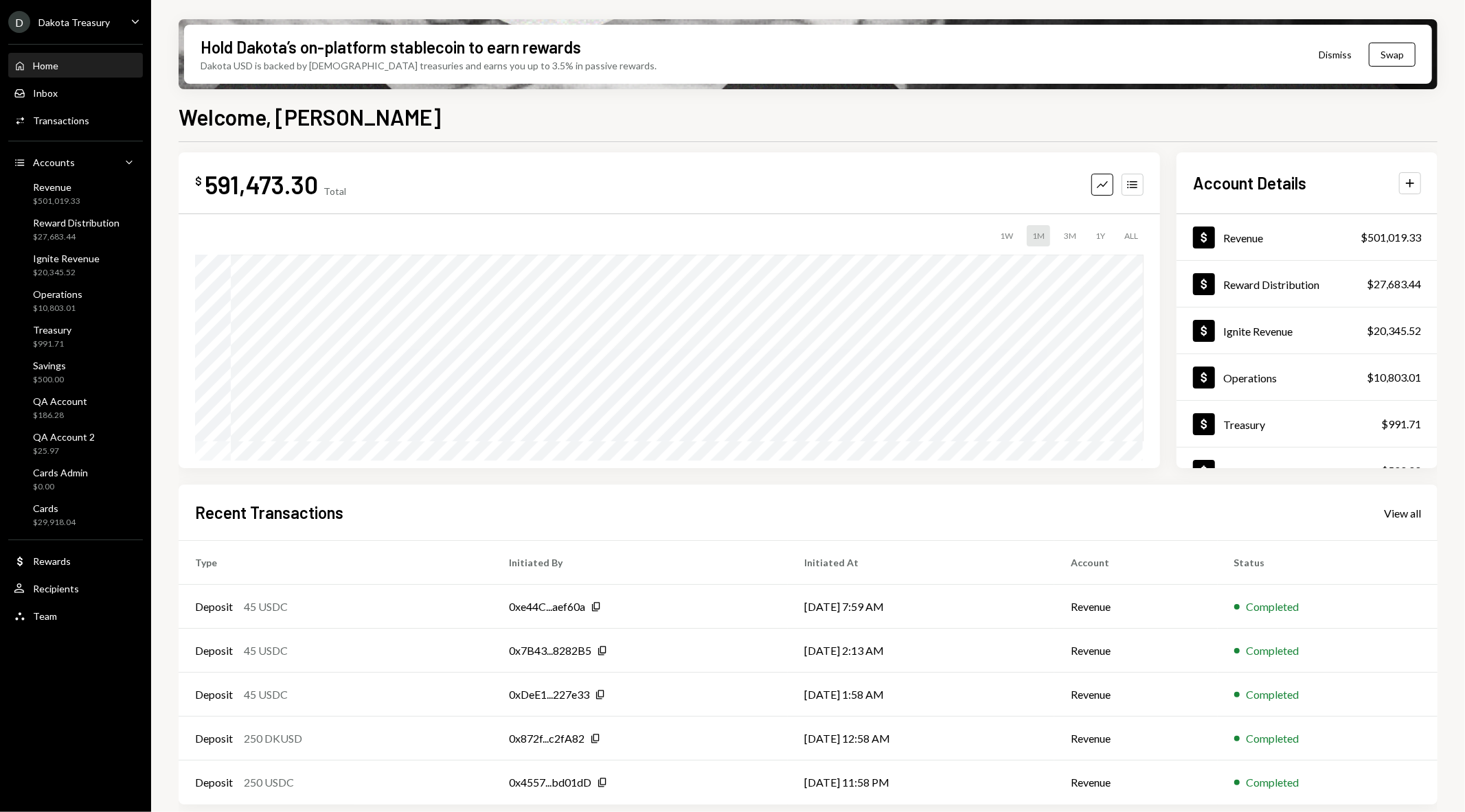
scroll to position [15, 0]
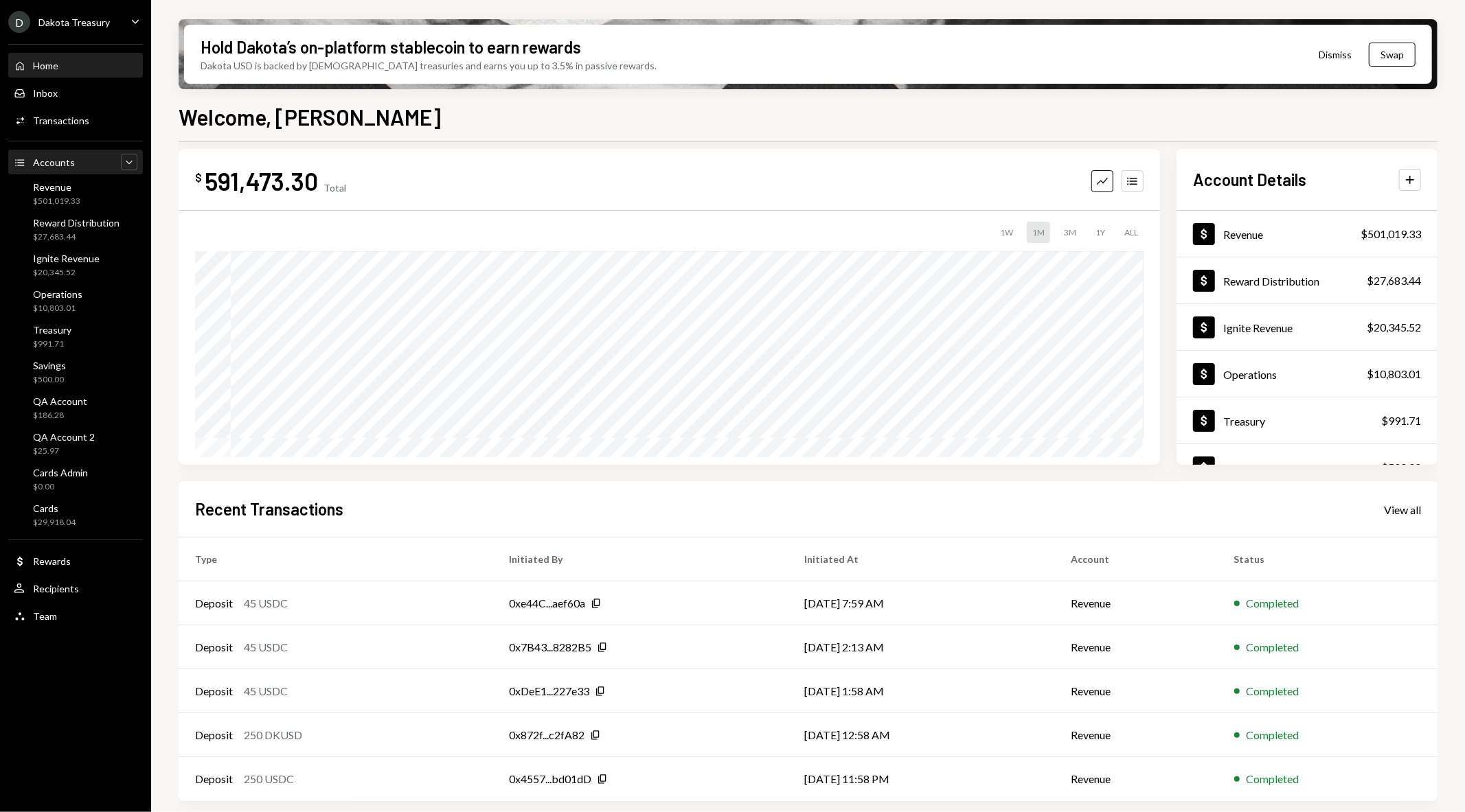
click at [126, 160] on icon "Caret Down" at bounding box center [129, 162] width 14 height 14
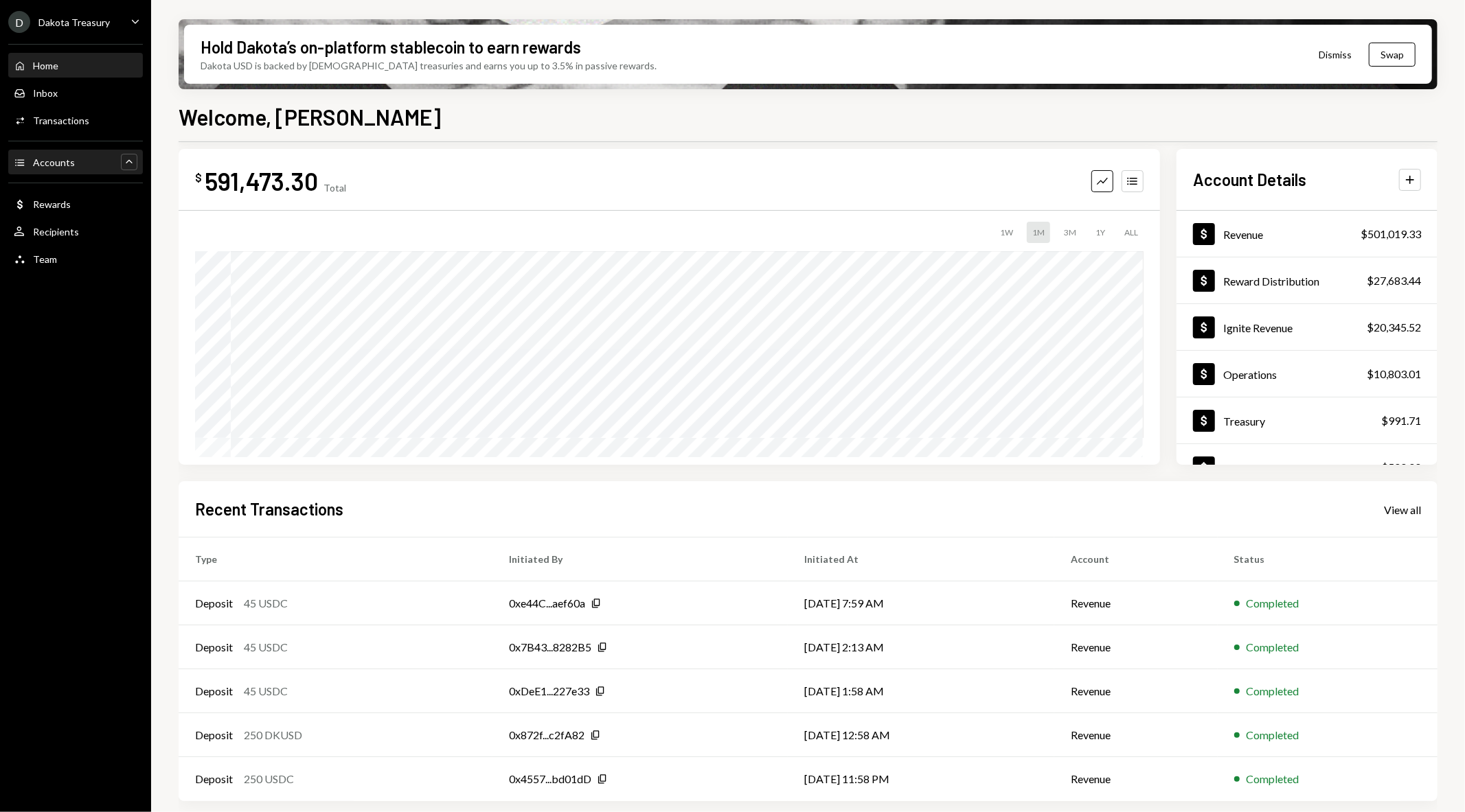
click at [127, 159] on icon "Caret Up" at bounding box center [129, 162] width 14 height 14
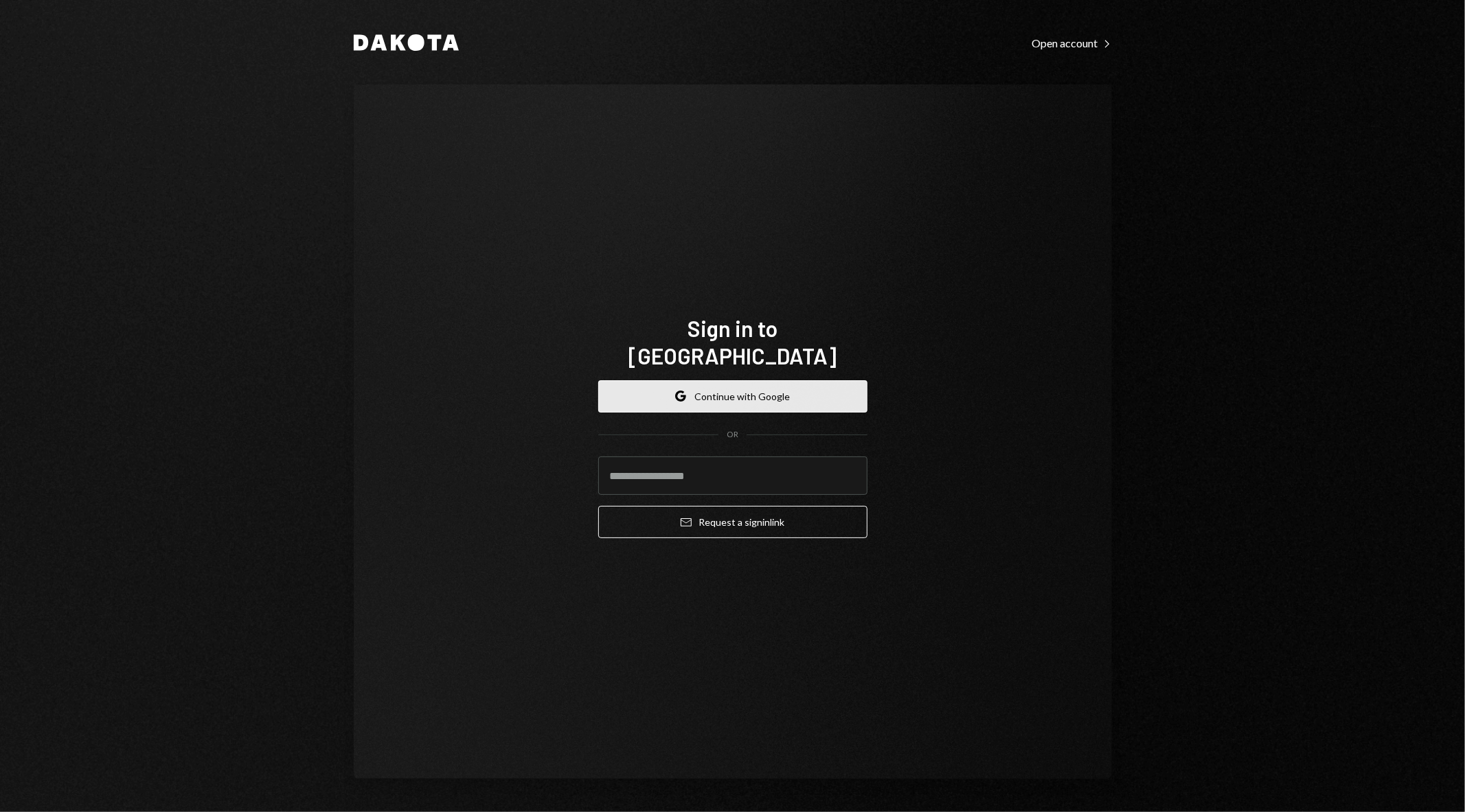
click at [728, 380] on button "Google Continue with Google" at bounding box center [732, 396] width 269 height 32
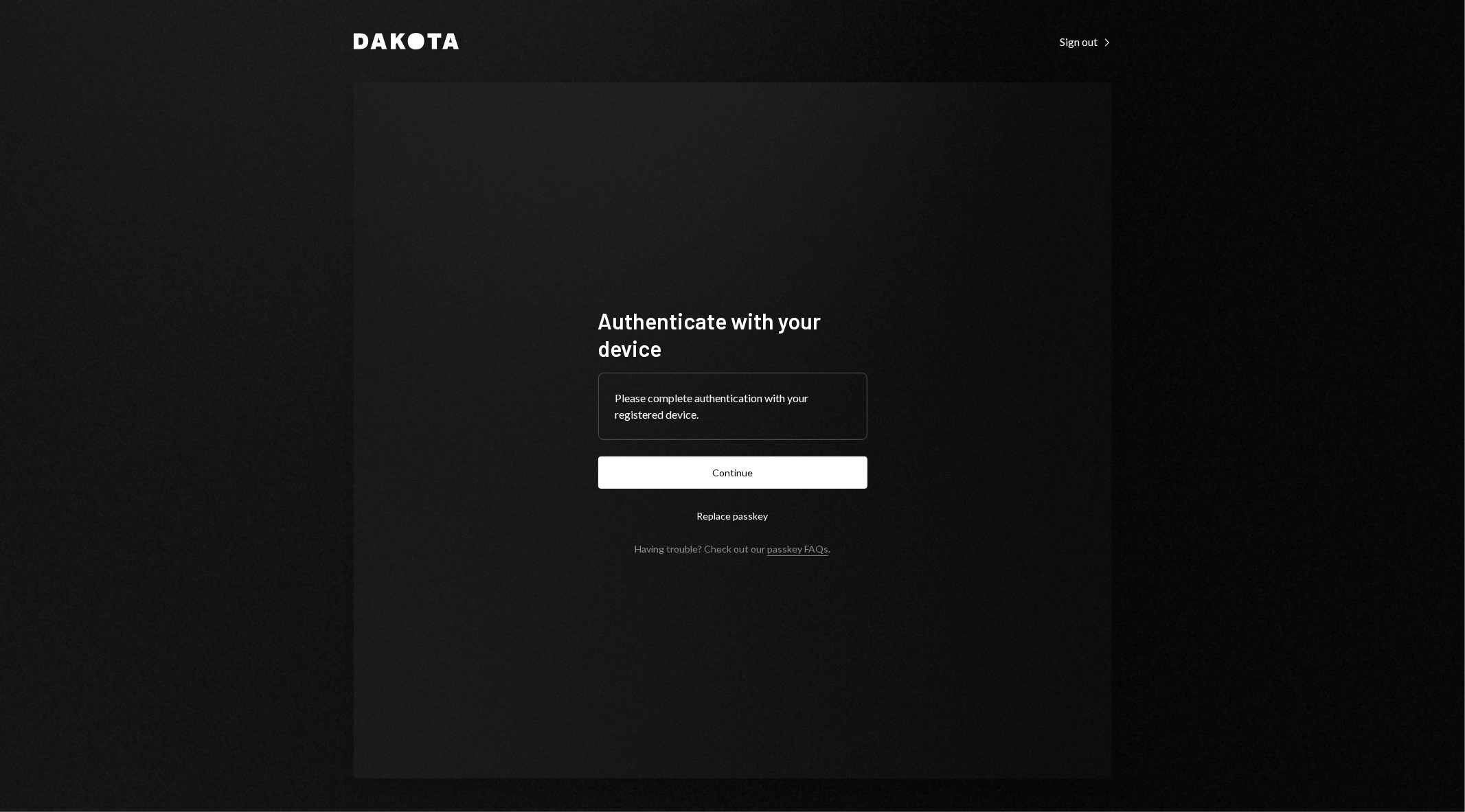
drag, startPoint x: 622, startPoint y: 308, endPoint x: 651, endPoint y: 348, distance: 49.4
click at [622, 308] on h1 "Authenticate with your device" at bounding box center [732, 334] width 269 height 55
click at [692, 476] on button "Continue" at bounding box center [732, 473] width 269 height 32
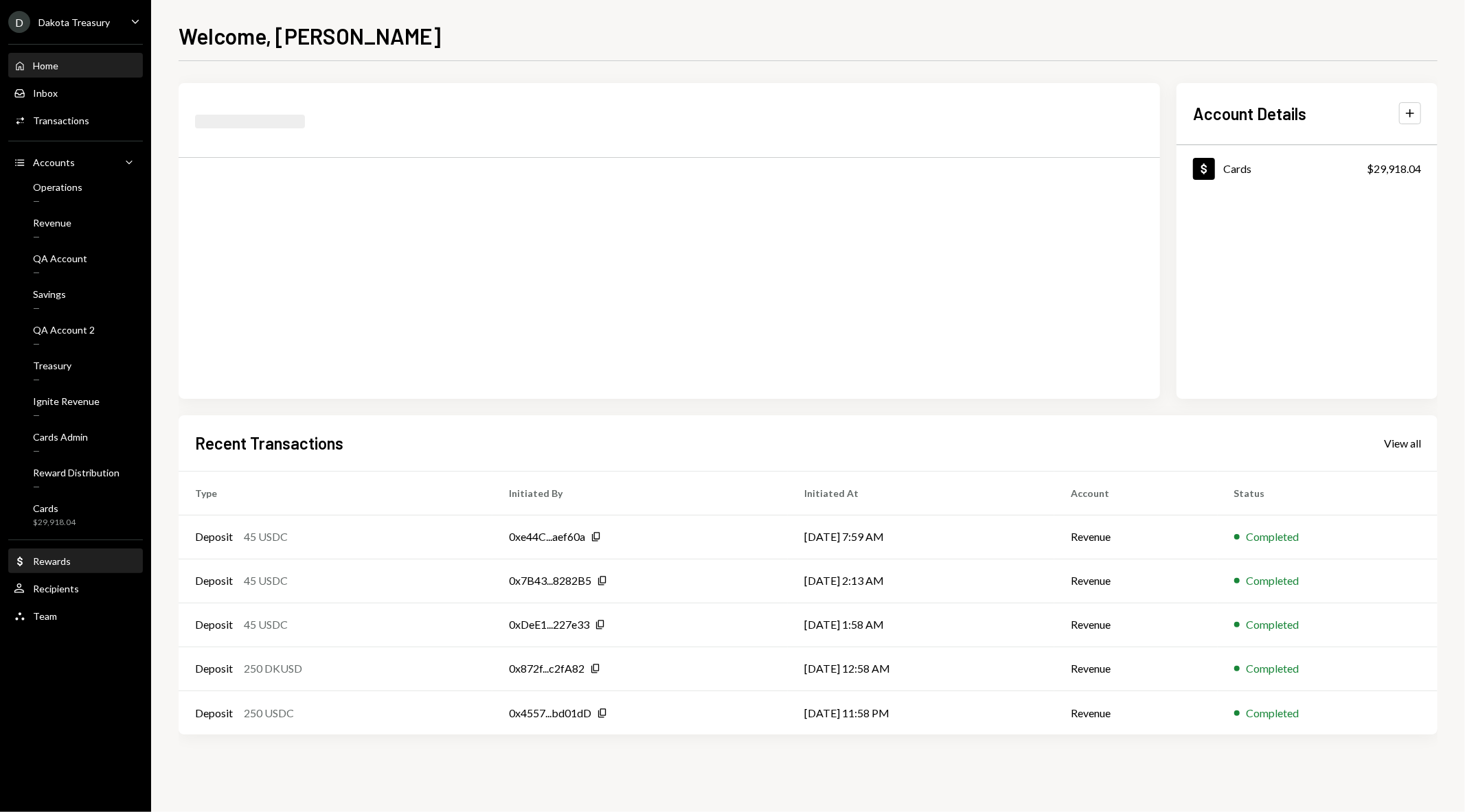
click at [59, 567] on div "Dollar Rewards" at bounding box center [76, 561] width 124 height 23
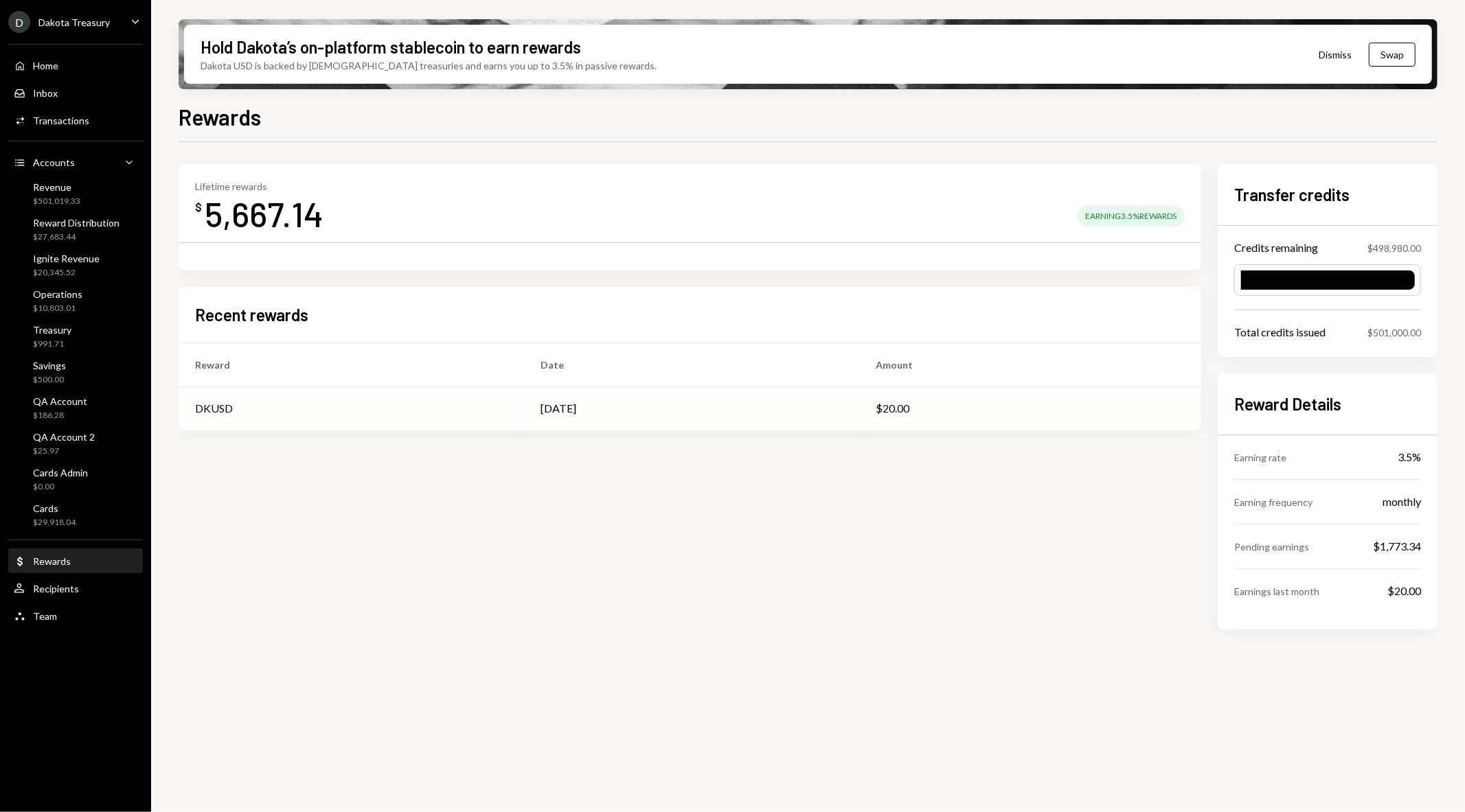
click at [553, 416] on td "Apr 3" at bounding box center [691, 408] width 335 height 44
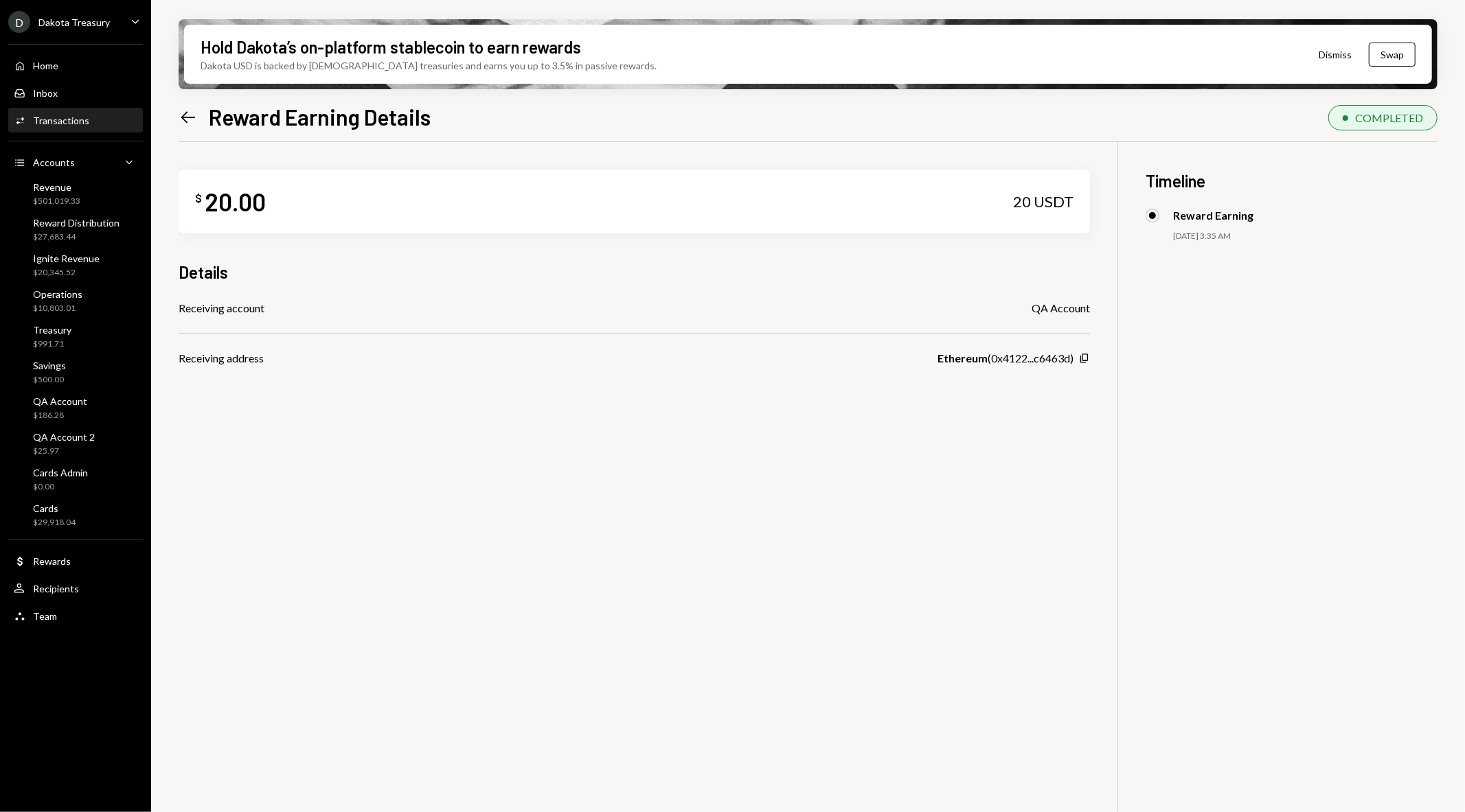
click at [551, 404] on div "D Dakota Treasury Caret Down Home Home Inbox Inbox Activities Transactions Acco…" at bounding box center [732, 406] width 1465 height 812
click at [187, 113] on icon "Left Arrow" at bounding box center [188, 117] width 19 height 19
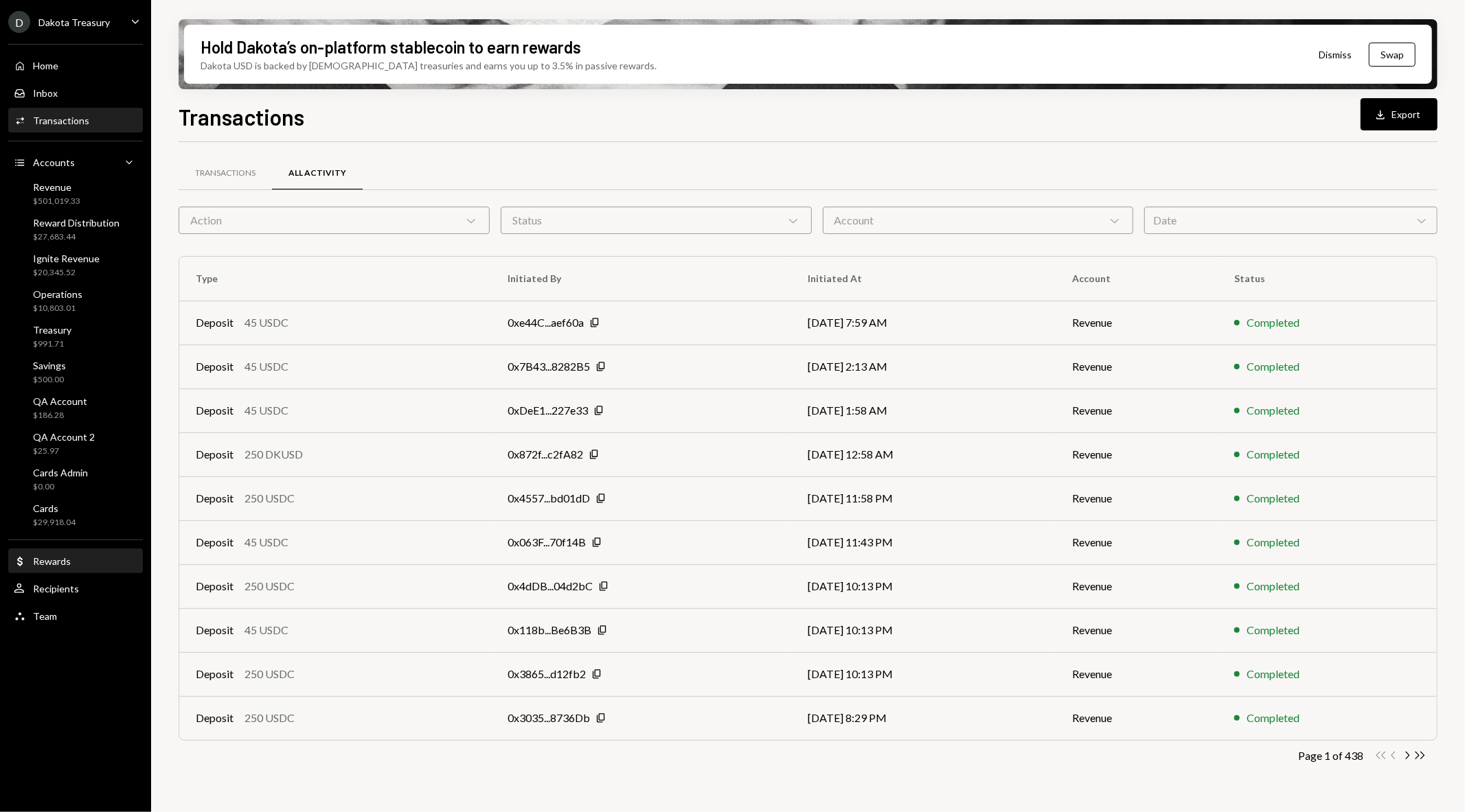
click at [54, 564] on div "Rewards" at bounding box center [51, 561] width 38 height 12
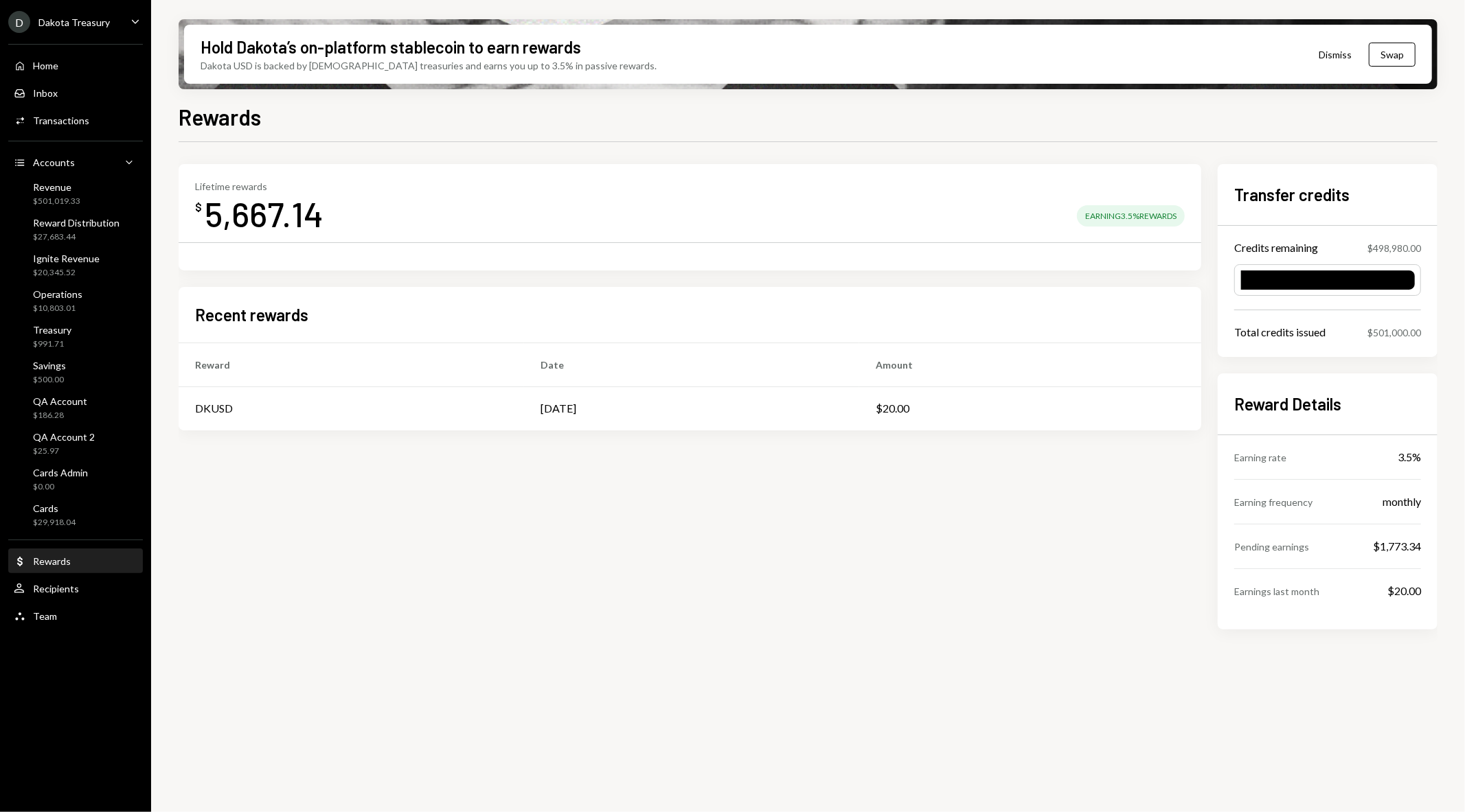
click at [78, 23] on div "Dakota Treasury" at bounding box center [74, 22] width 72 height 12
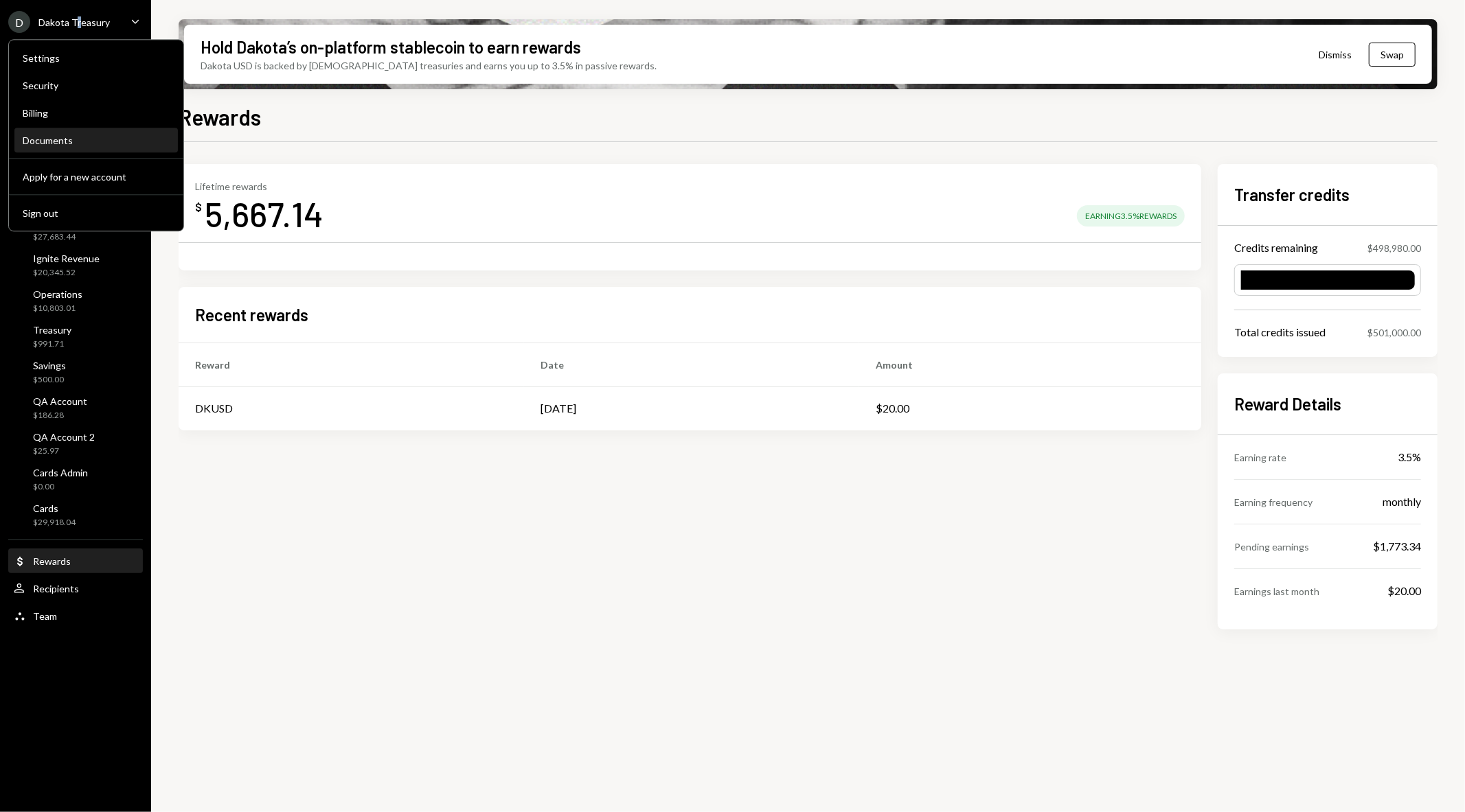
click at [76, 141] on div "Documents" at bounding box center [96, 140] width 147 height 12
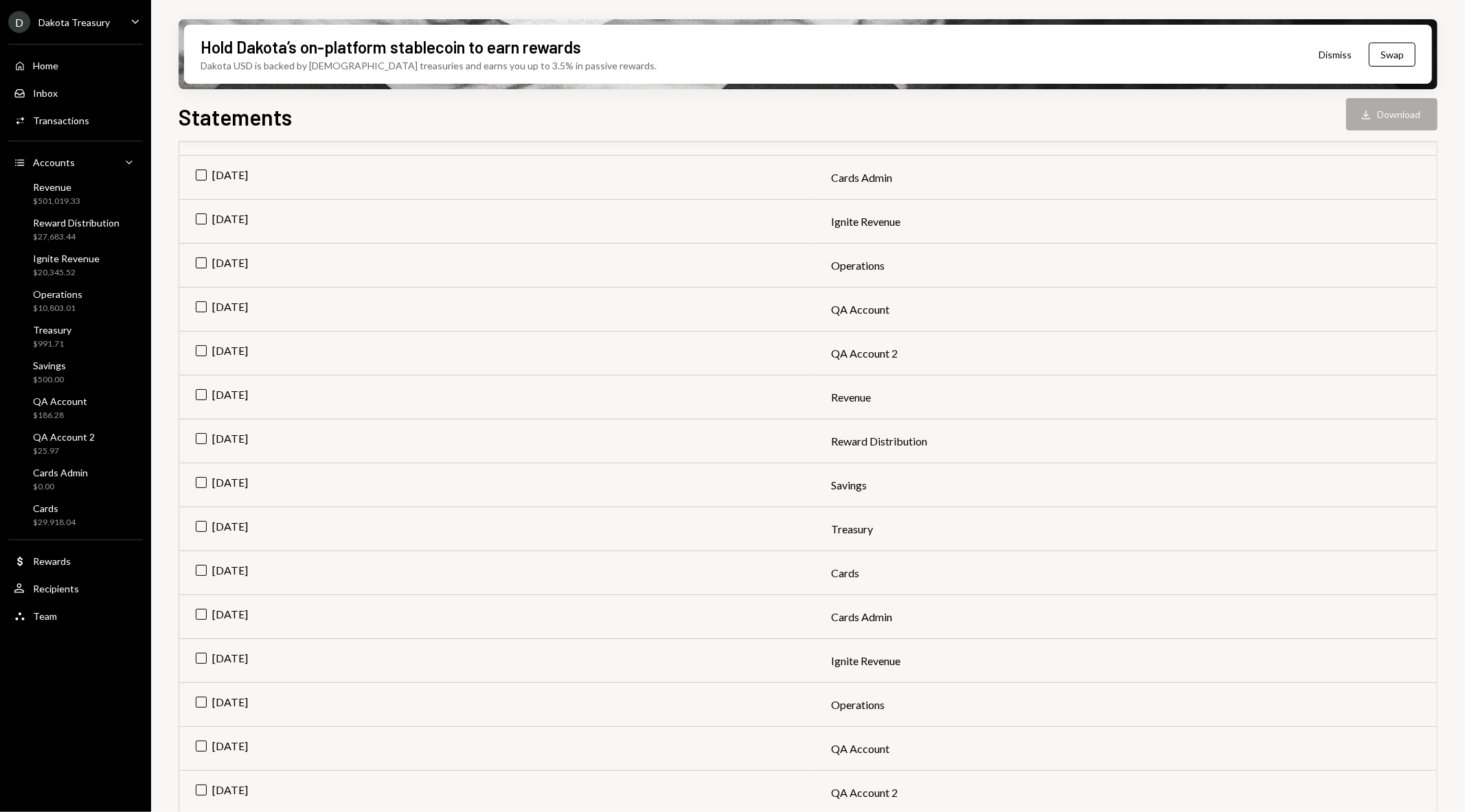
scroll to position [76, 0]
